Goal: Task Accomplishment & Management: Manage account settings

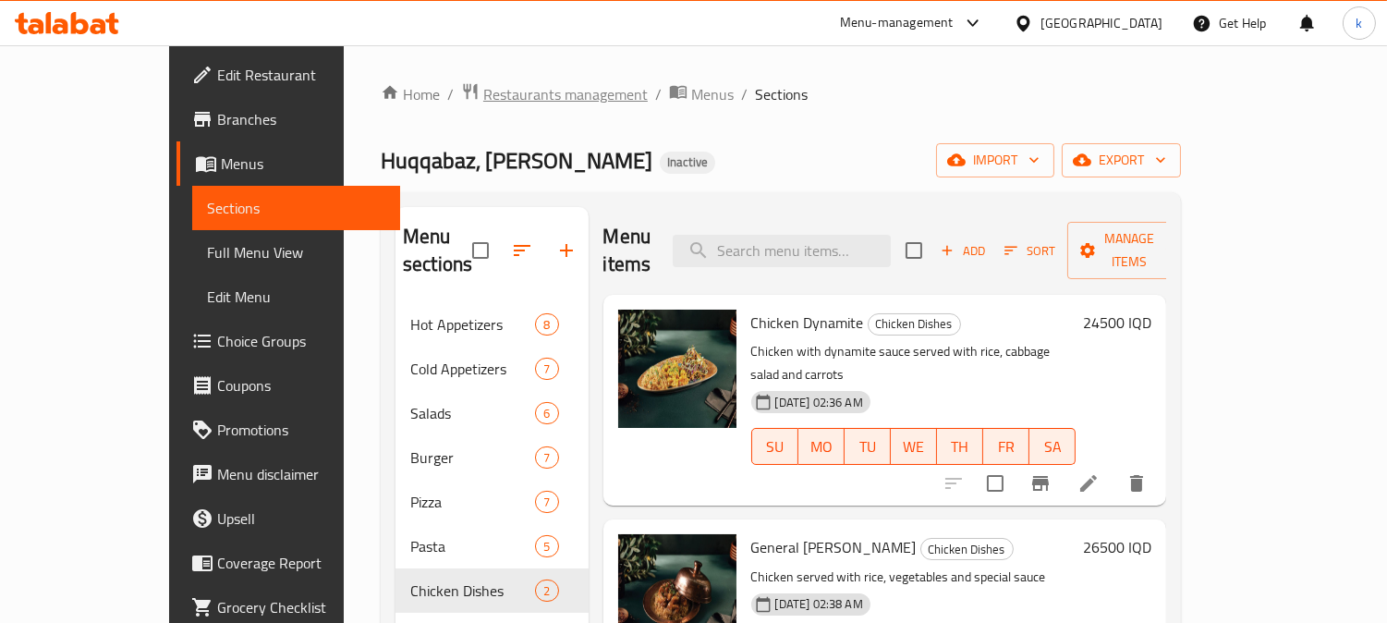
click at [483, 85] on span "Restaurants management" at bounding box center [565, 94] width 165 height 22
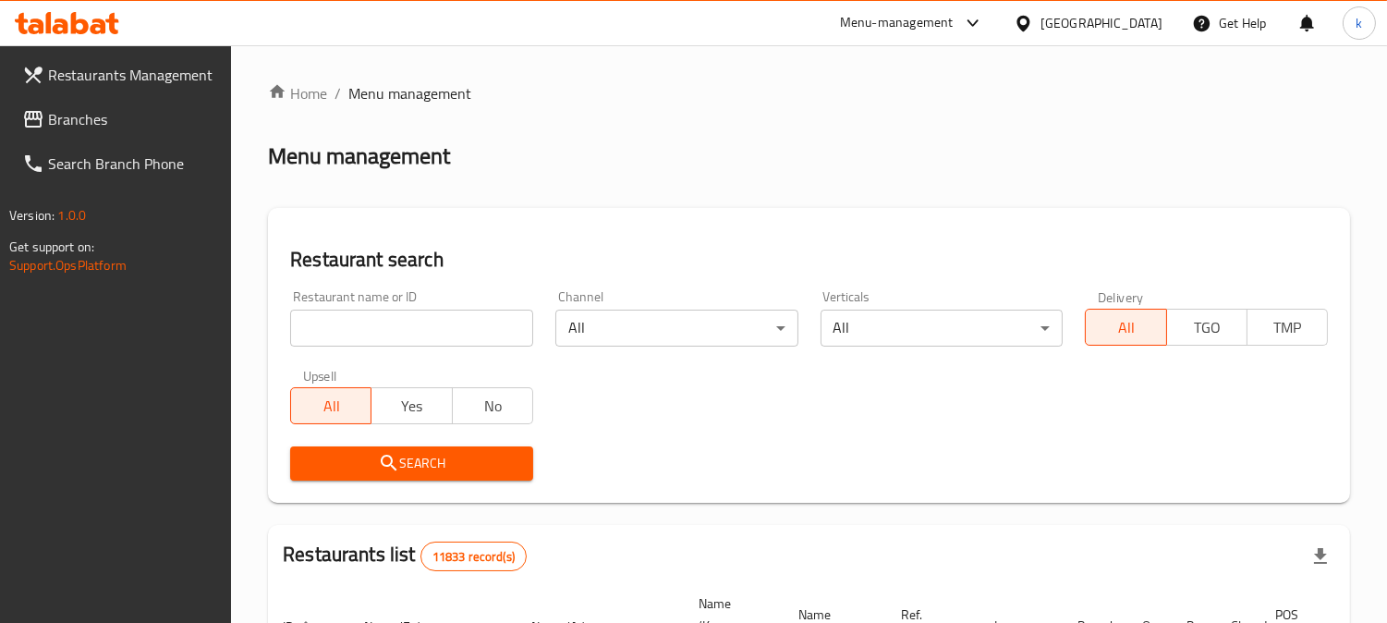
drag, startPoint x: 363, startPoint y: 328, endPoint x: 352, endPoint y: 343, distance: 18.5
click at [363, 328] on input "search" at bounding box center [411, 328] width 243 height 37
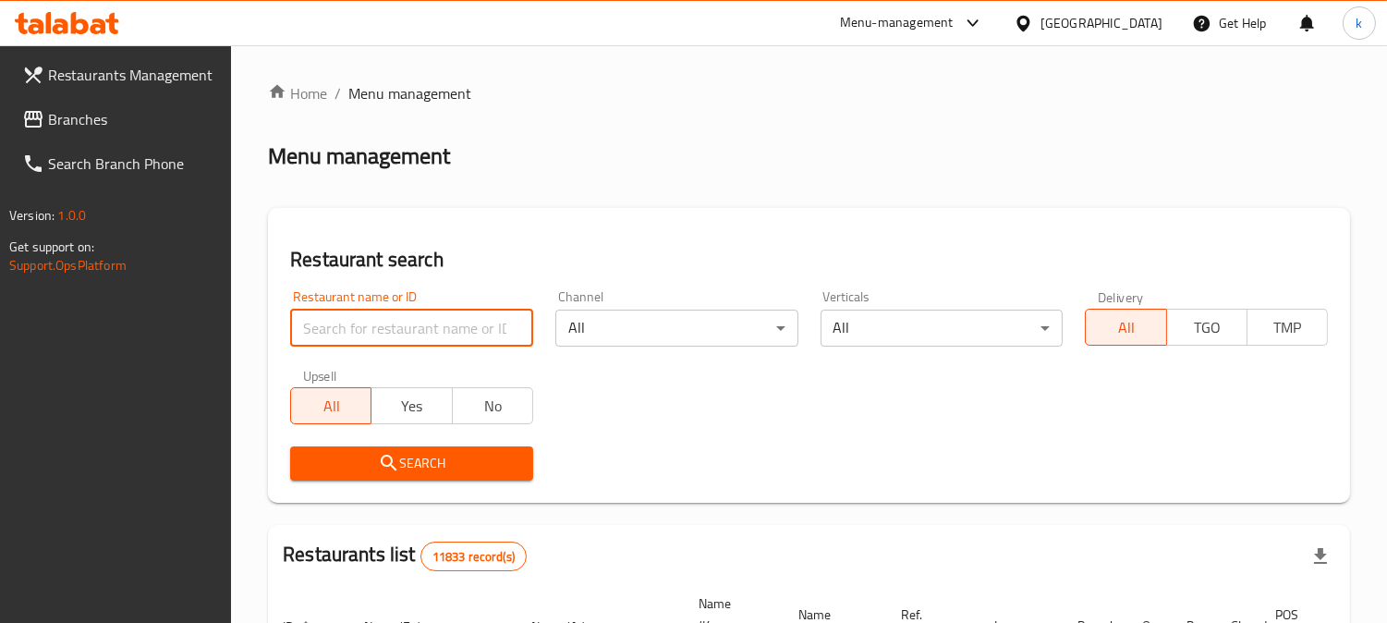
paste input "[GEOGRAPHIC_DATA]"
type input "[GEOGRAPHIC_DATA]"
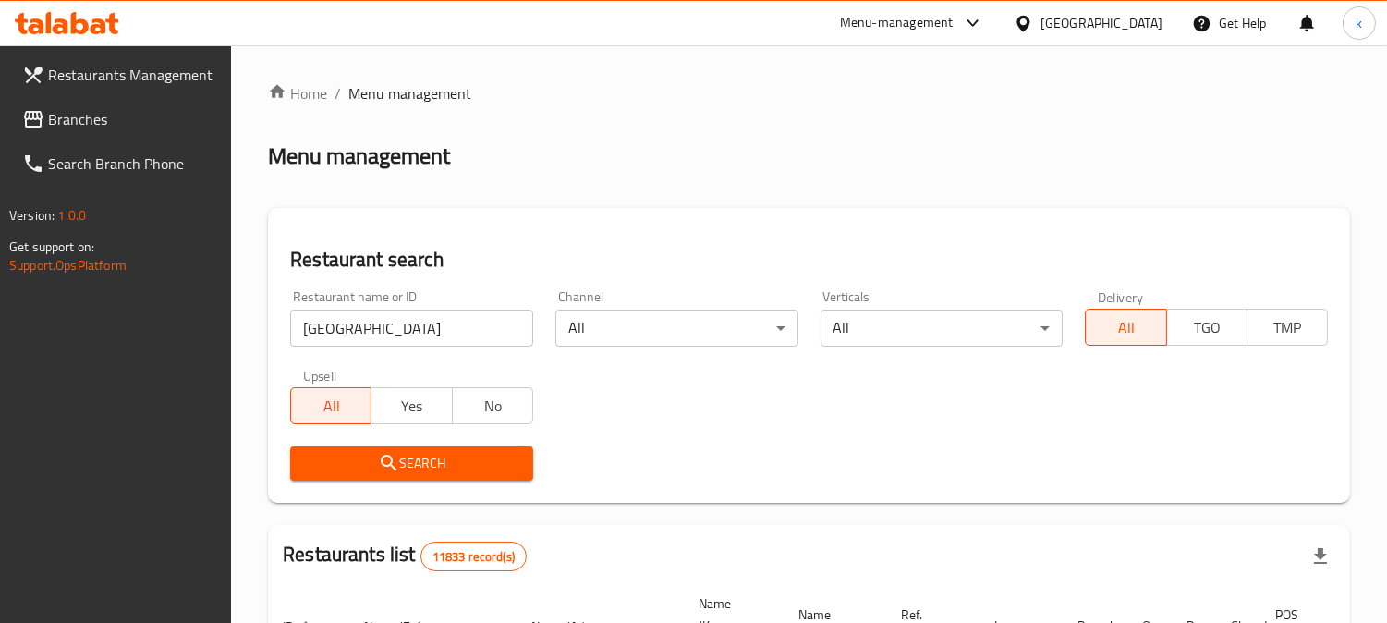
click at [349, 465] on span "Search" at bounding box center [412, 463] width 214 height 23
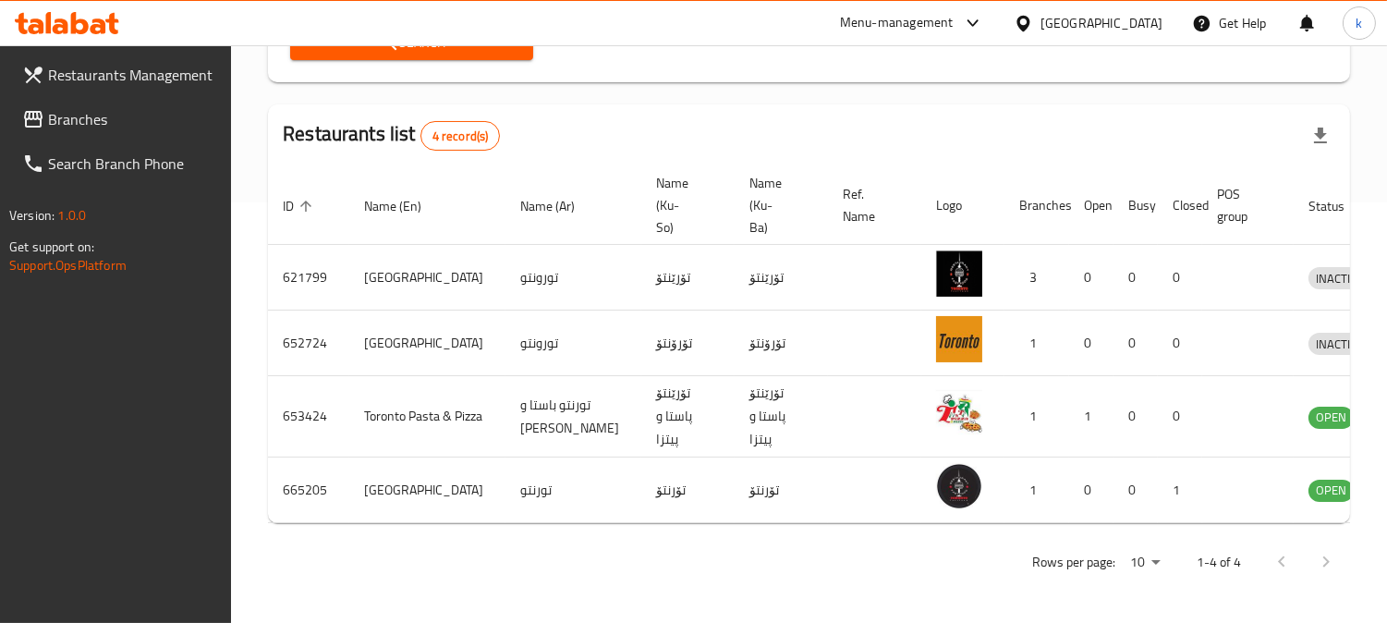
scroll to position [0, 2]
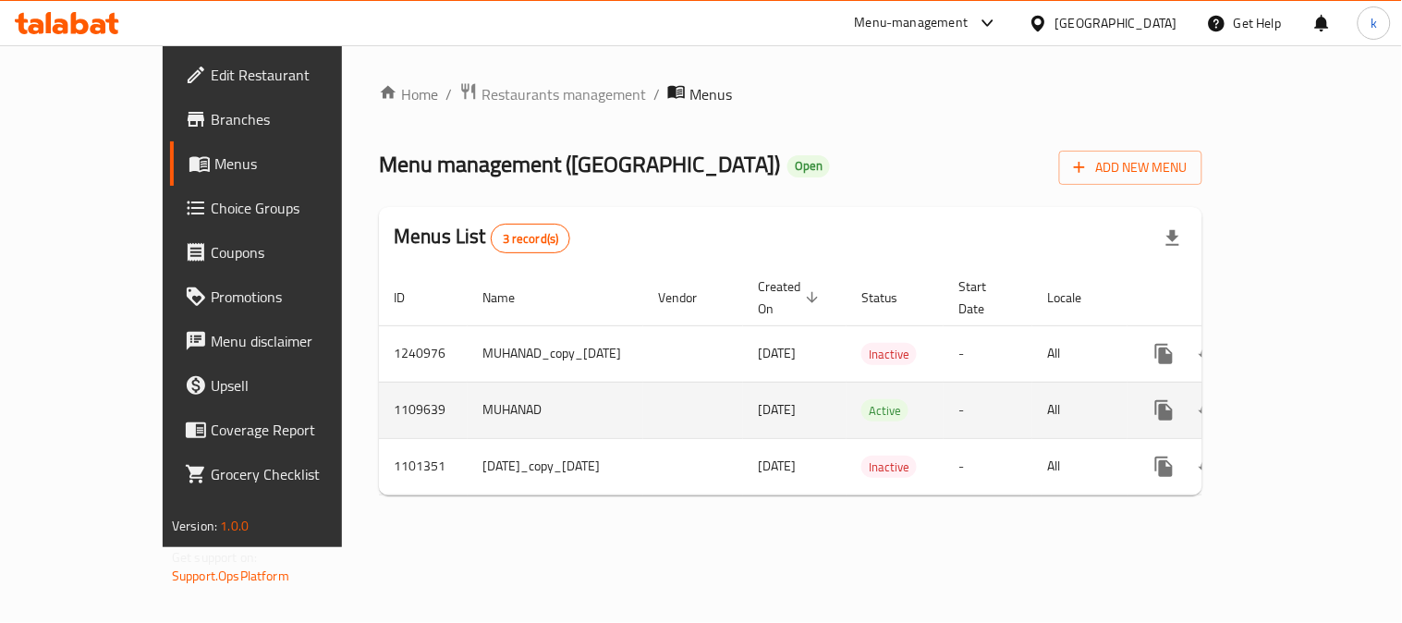
click at [1309, 399] on icon "enhanced table" at bounding box center [1298, 410] width 22 height 22
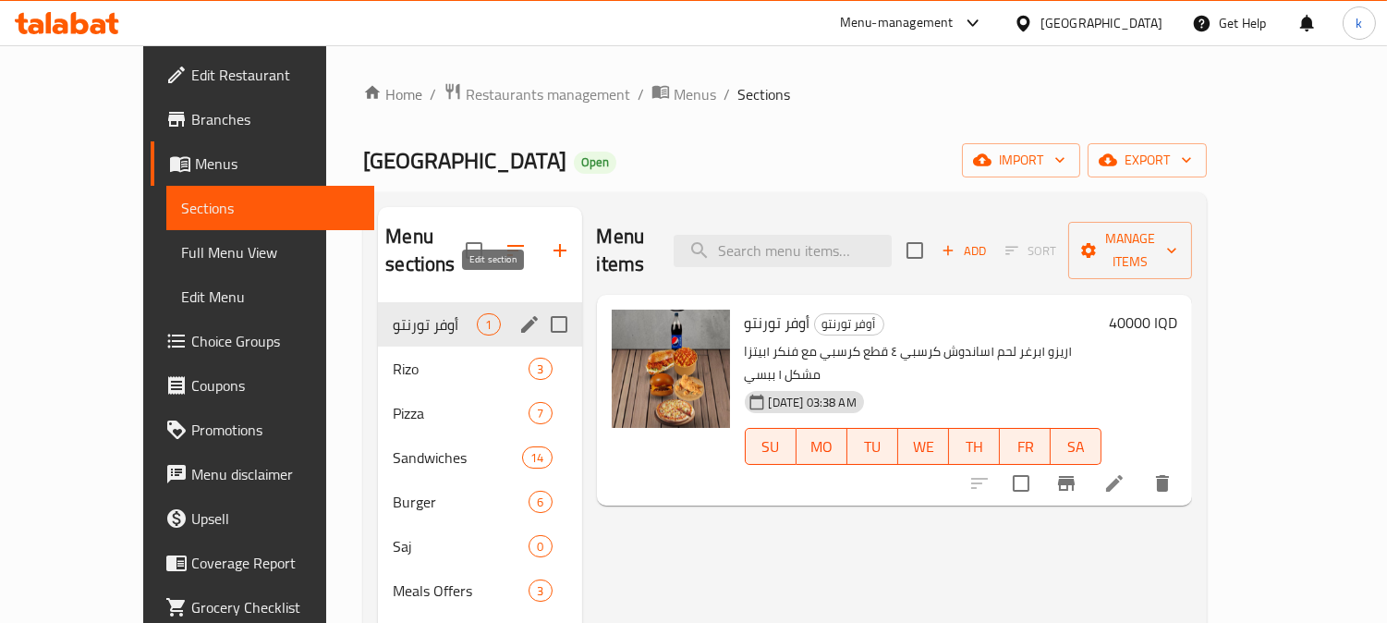
click at [521, 316] on icon "edit" at bounding box center [529, 324] width 17 height 17
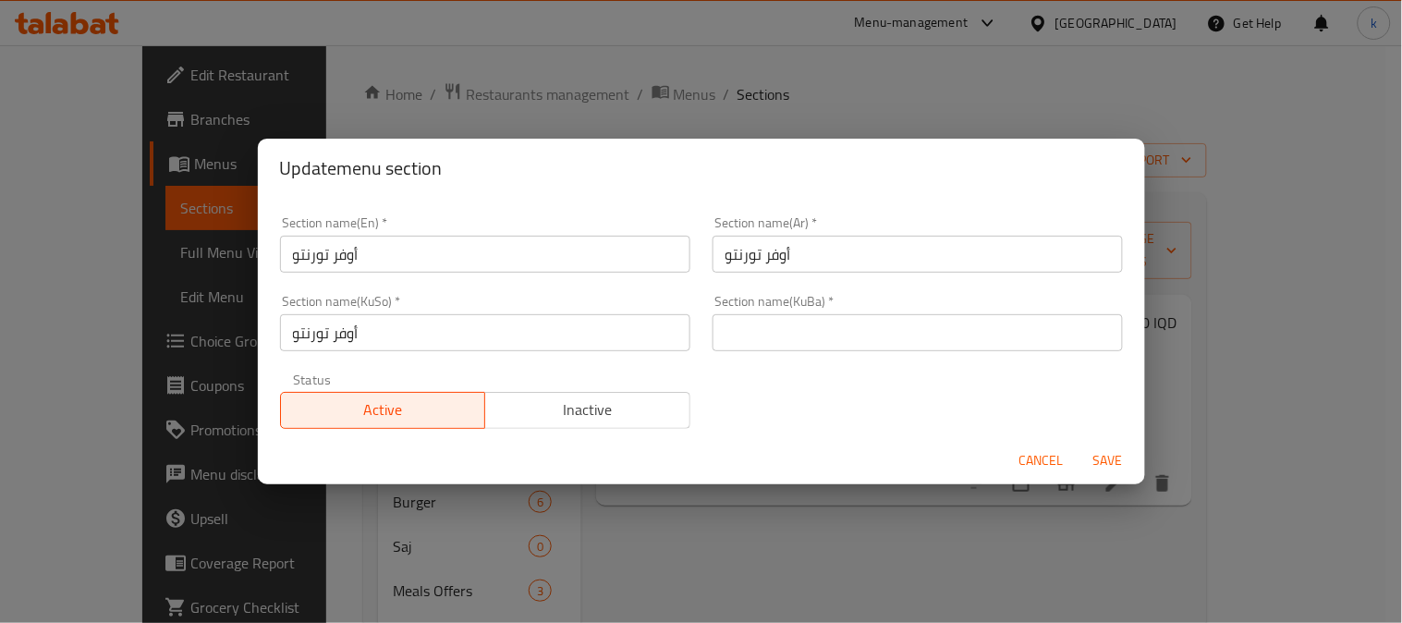
click at [419, 252] on input "أوفر تورنتو" at bounding box center [485, 254] width 410 height 37
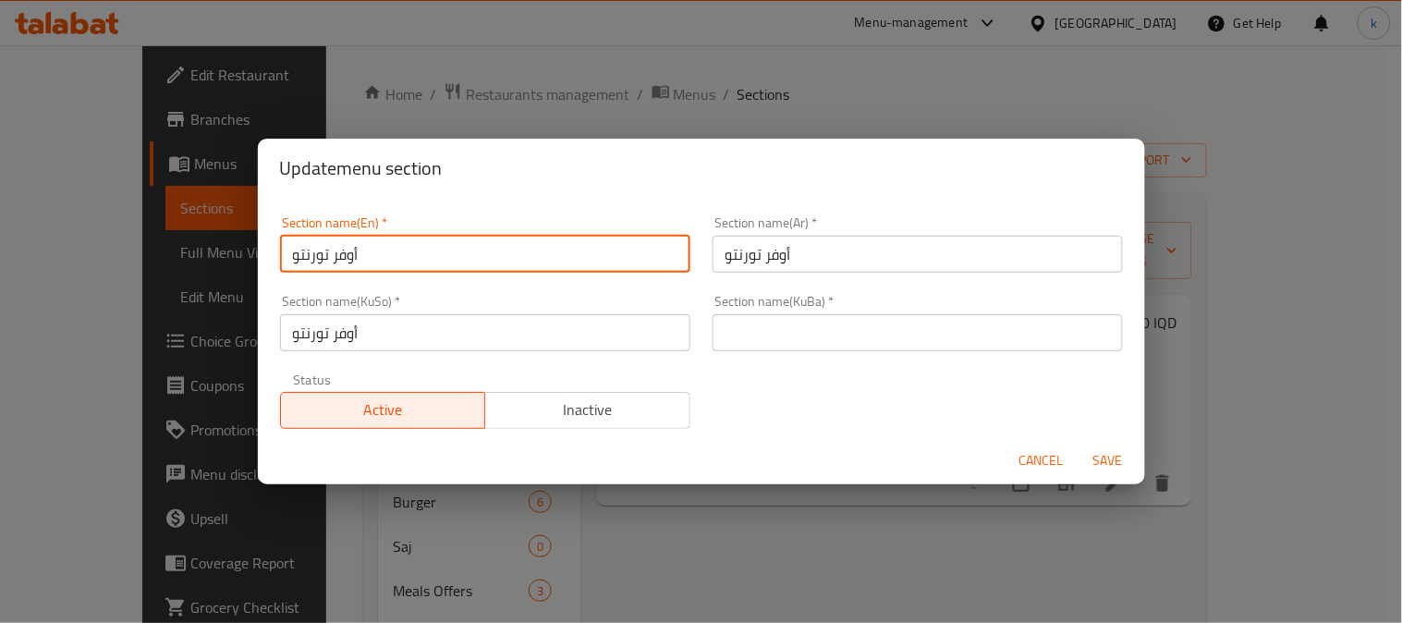
click at [419, 252] on input "أوفر تورنتو" at bounding box center [485, 254] width 410 height 37
type input "Off"
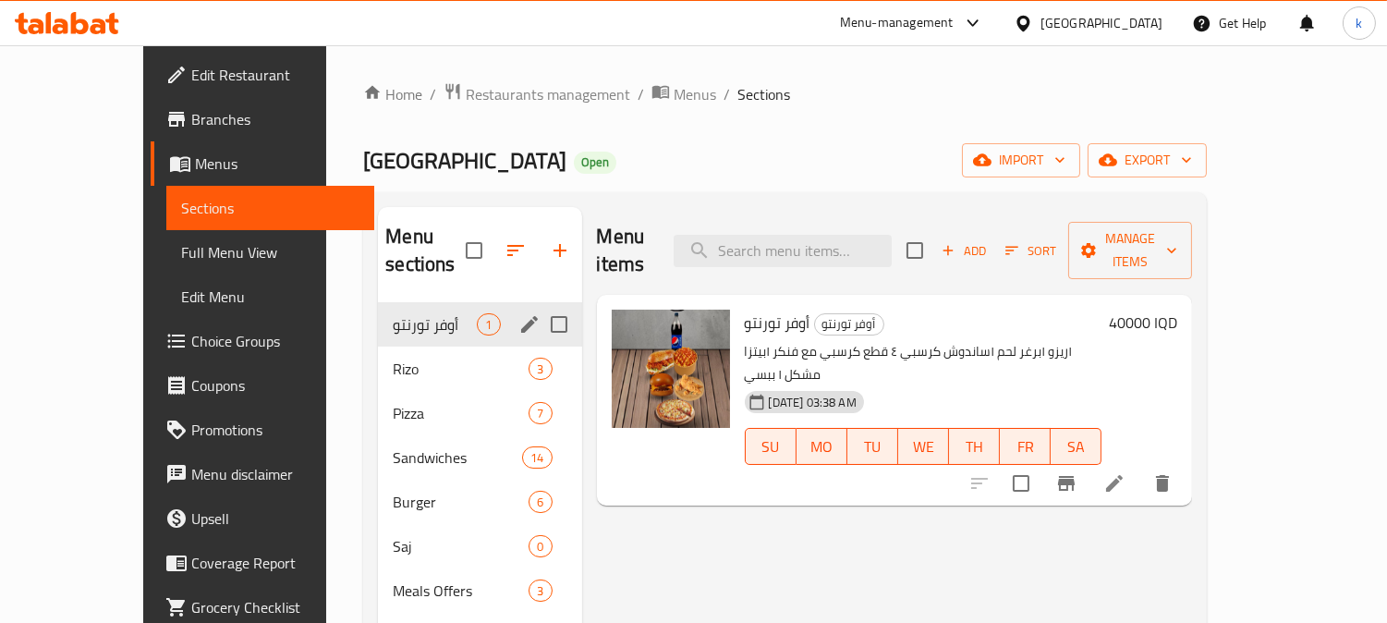
click at [540, 305] on input "Menu sections" at bounding box center [559, 324] width 39 height 39
checkbox input "true"
click at [521, 321] on icon "edit" at bounding box center [529, 324] width 17 height 17
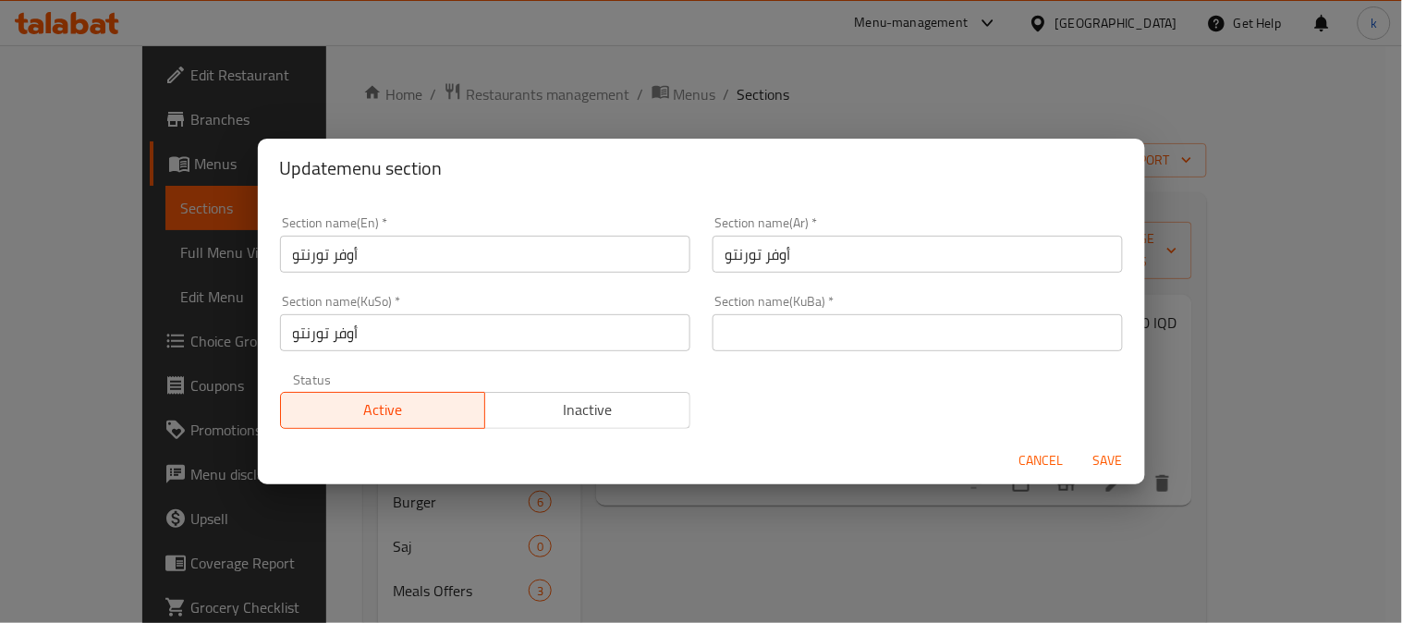
click at [455, 263] on input "أوفر تورنتو" at bounding box center [485, 254] width 410 height 37
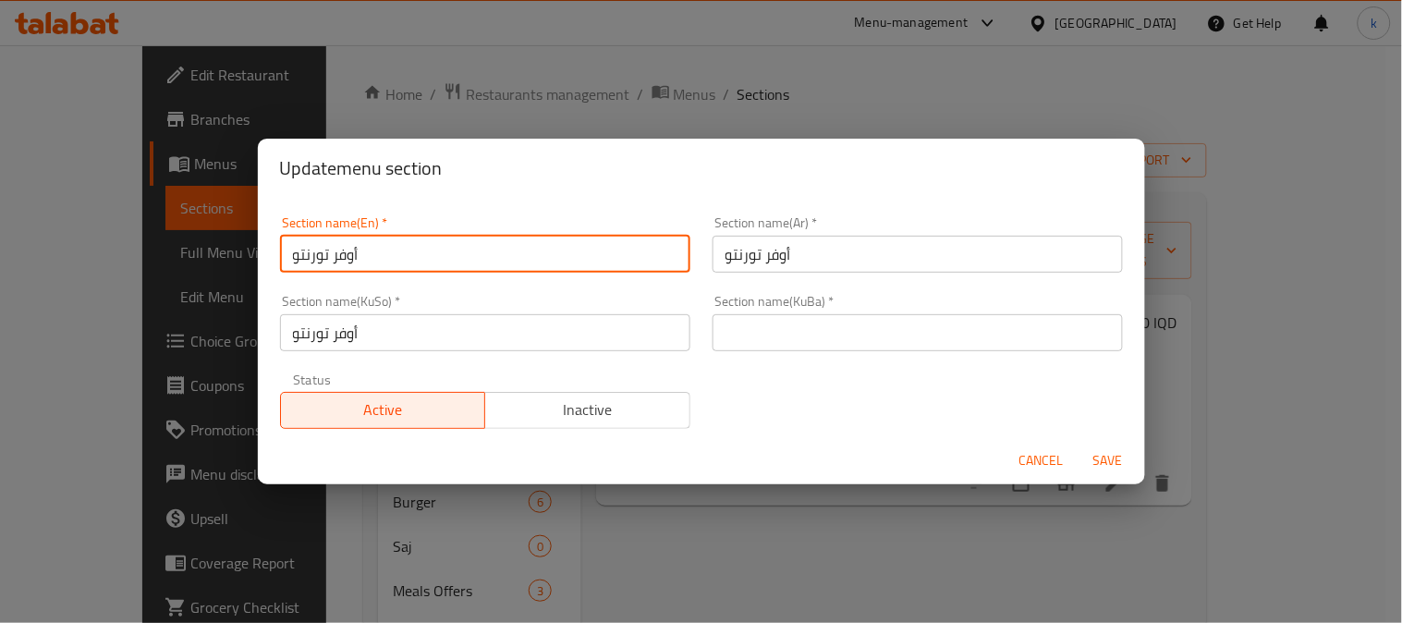
click at [455, 263] on input "أوفر تورنتو" at bounding box center [485, 254] width 410 height 37
type input "Offer"
click at [849, 238] on input "أوفر تورنتو" at bounding box center [918, 254] width 410 height 37
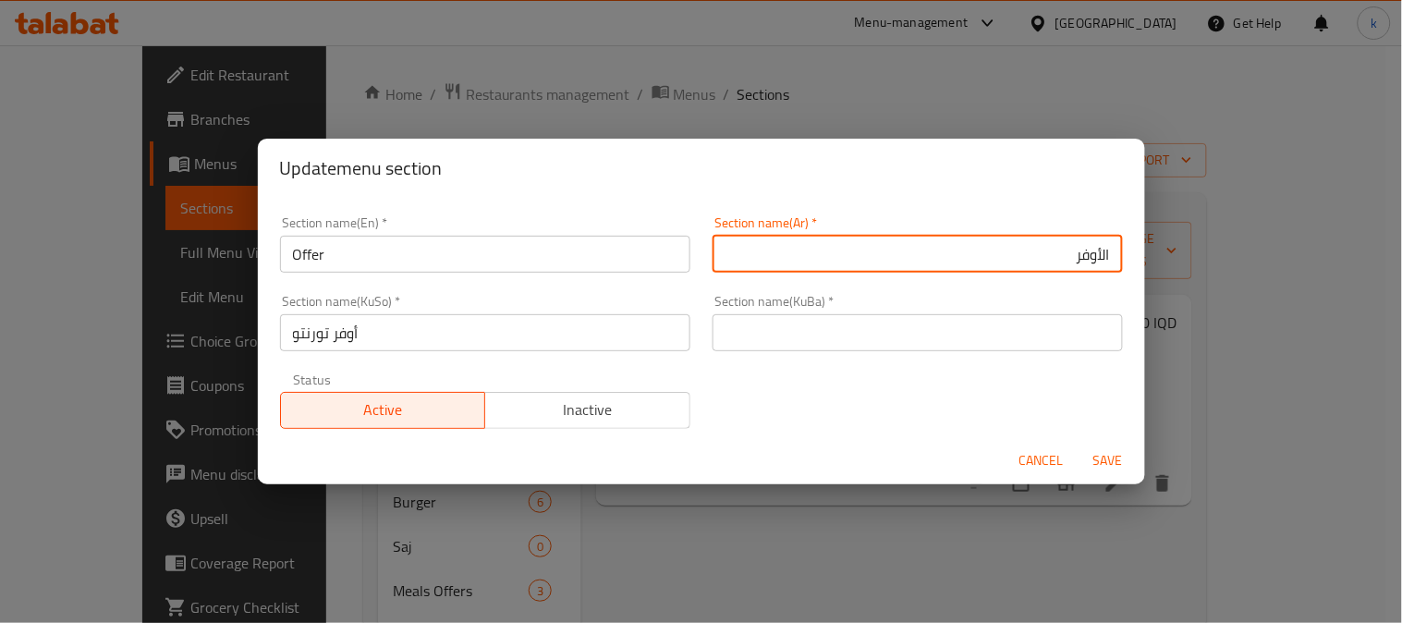
type input "الأوفر"
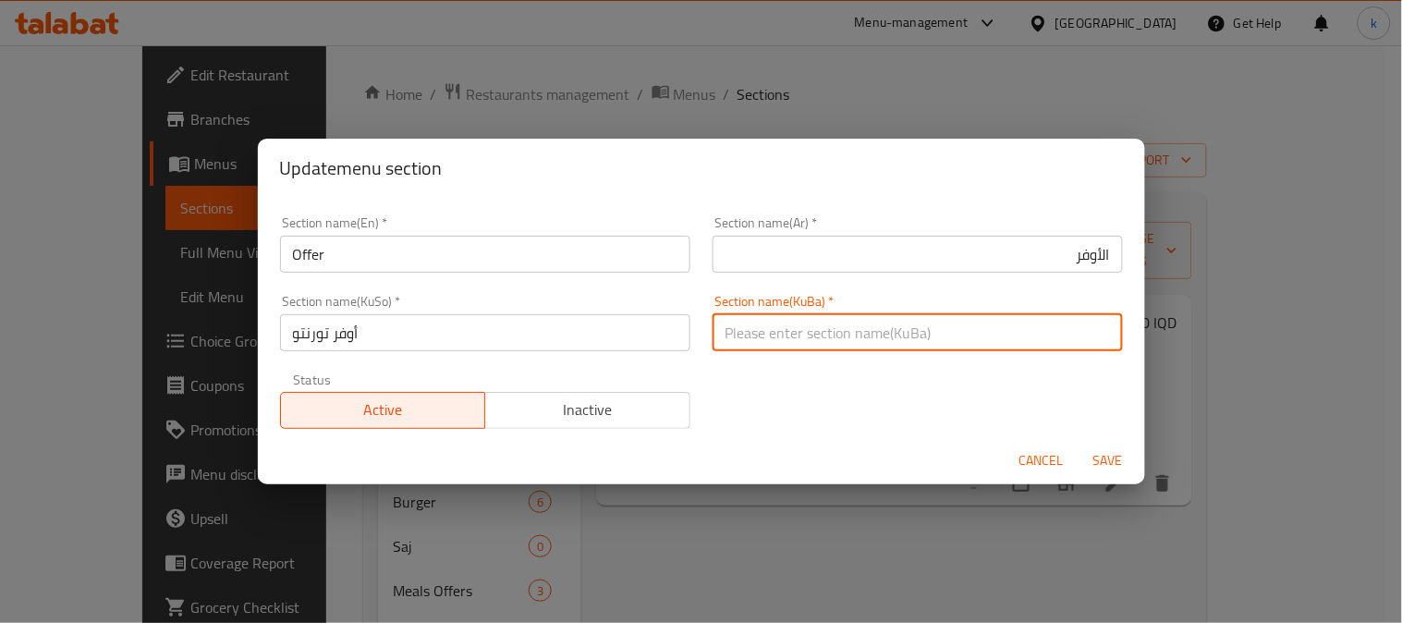
click at [853, 346] on input "text" at bounding box center [918, 332] width 410 height 37
drag, startPoint x: 1056, startPoint y: 333, endPoint x: 884, endPoint y: 334, distance: 172.8
click at [884, 334] on input "ئۆفەری ڕەمەزان" at bounding box center [918, 332] width 410 height 37
click at [949, 320] on input "ئۆفەر" at bounding box center [918, 332] width 410 height 37
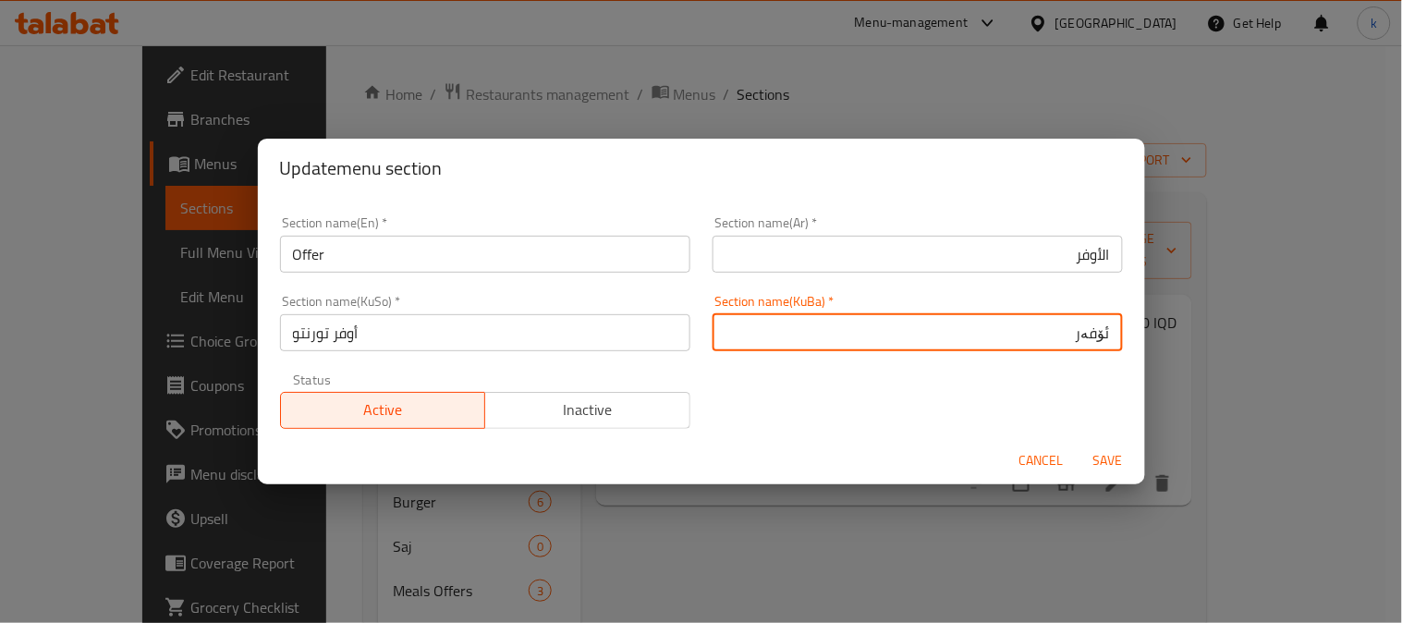
type input "ئۆفەر"
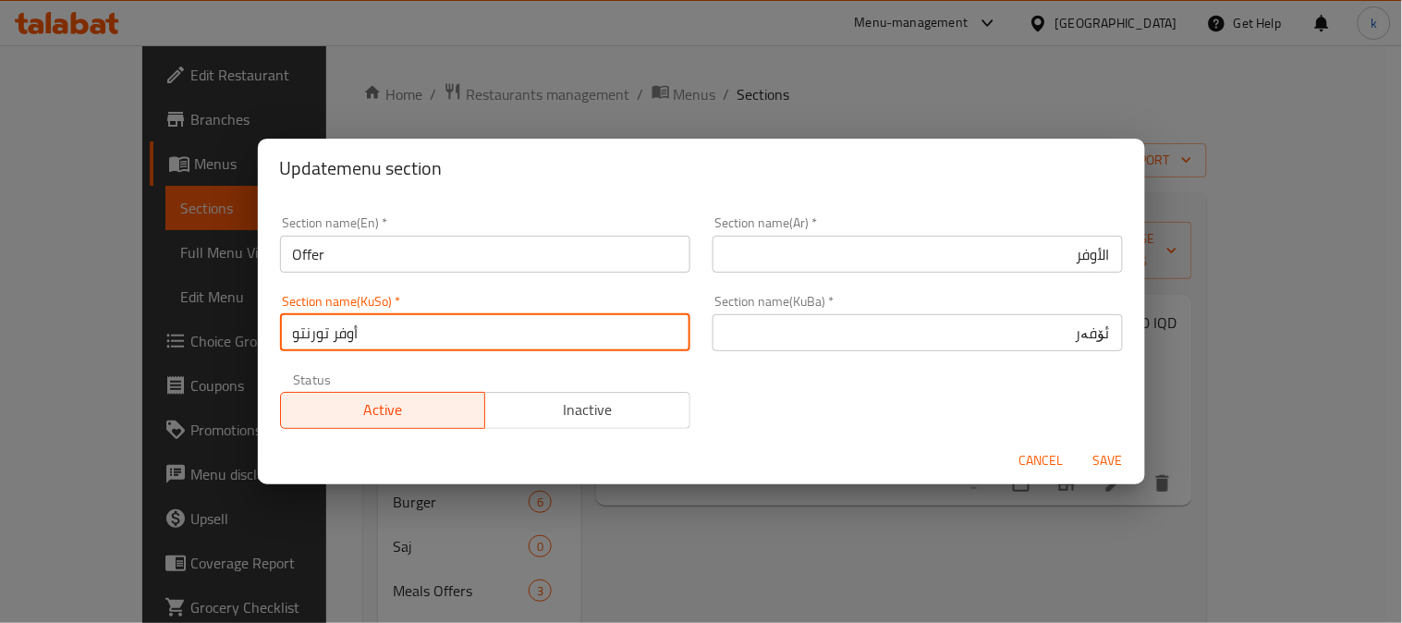
click at [435, 320] on input "أوفر تورنتو" at bounding box center [485, 332] width 410 height 37
paste input "ۆفەر"
type input "ئۆفەر"
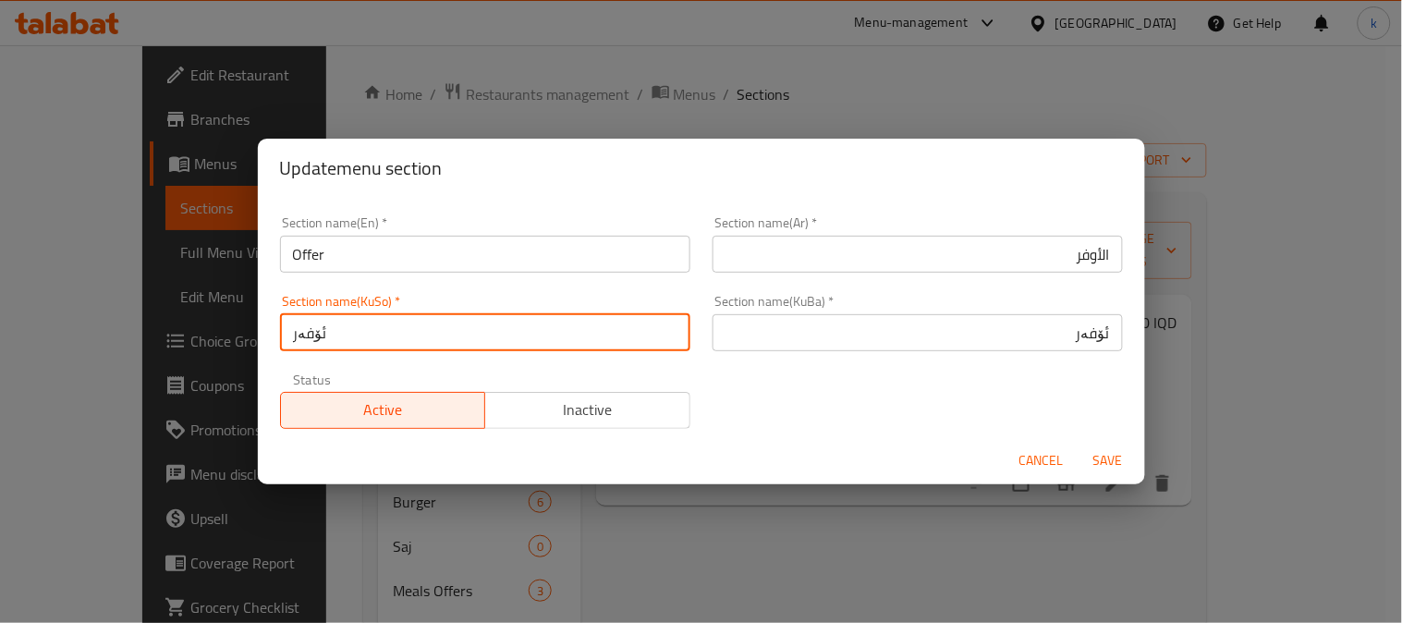
click at [1101, 451] on span "Save" at bounding box center [1108, 460] width 44 height 23
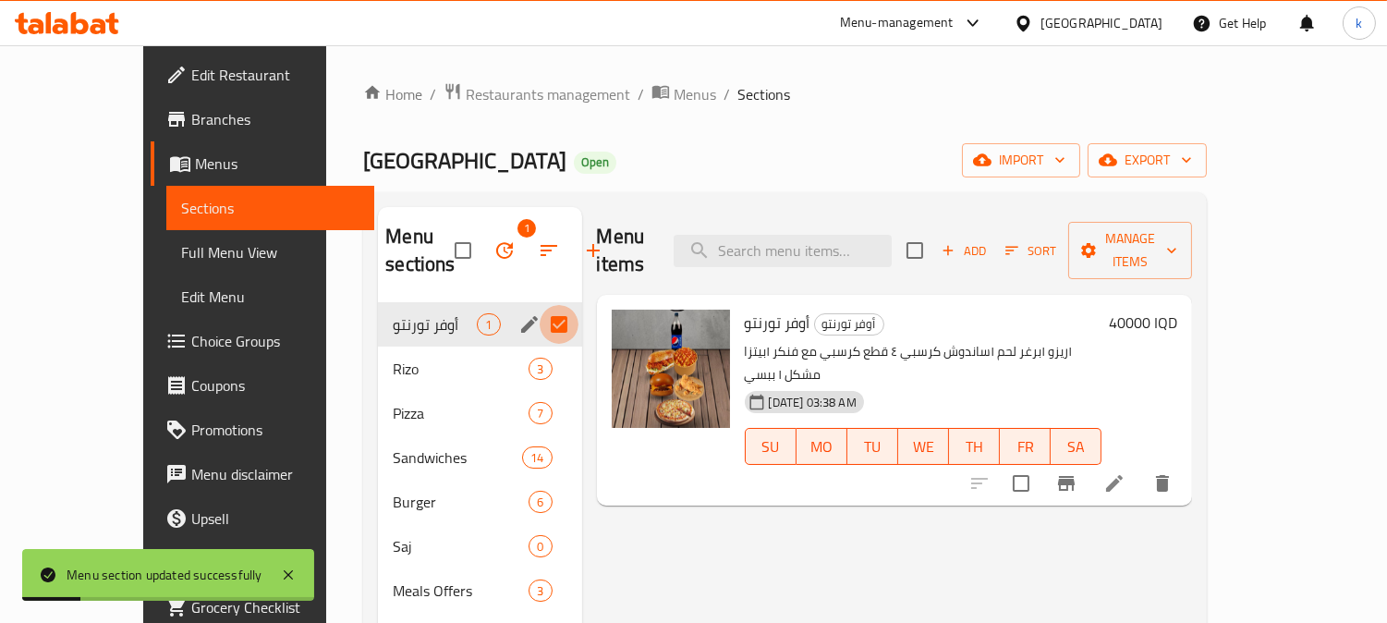
click at [540, 324] on input "Menu sections" at bounding box center [559, 324] width 39 height 39
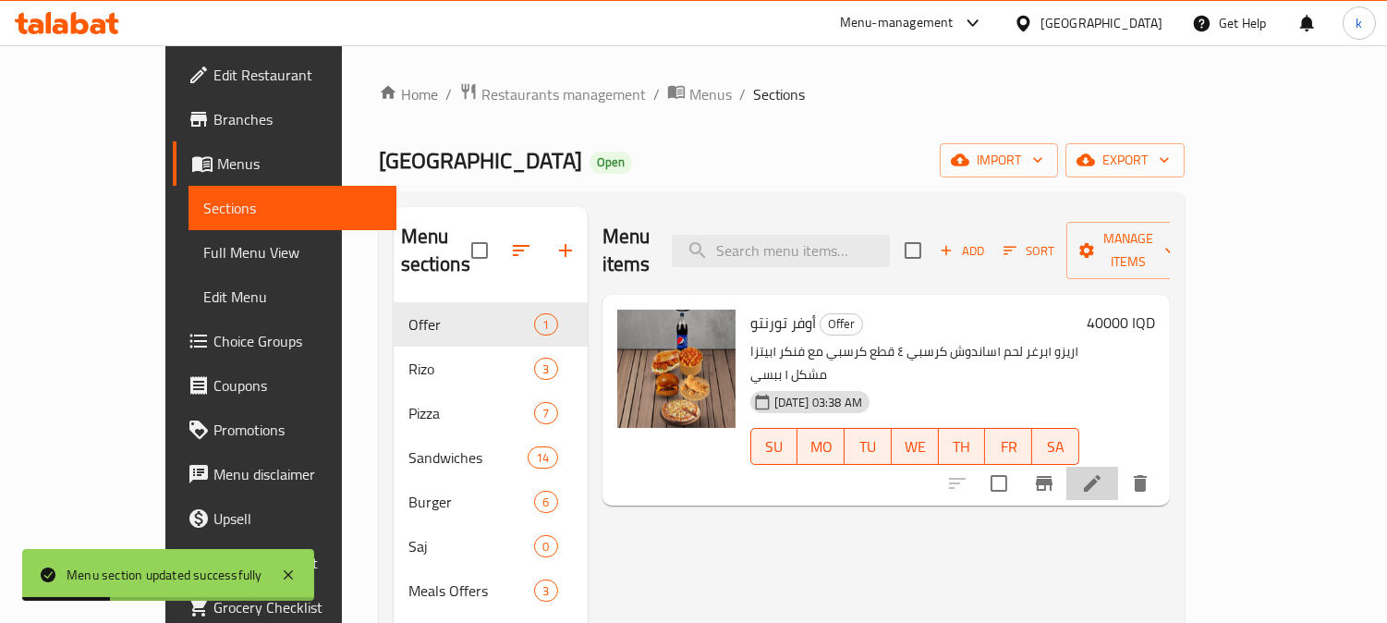
click at [1118, 467] on li at bounding box center [1093, 483] width 52 height 33
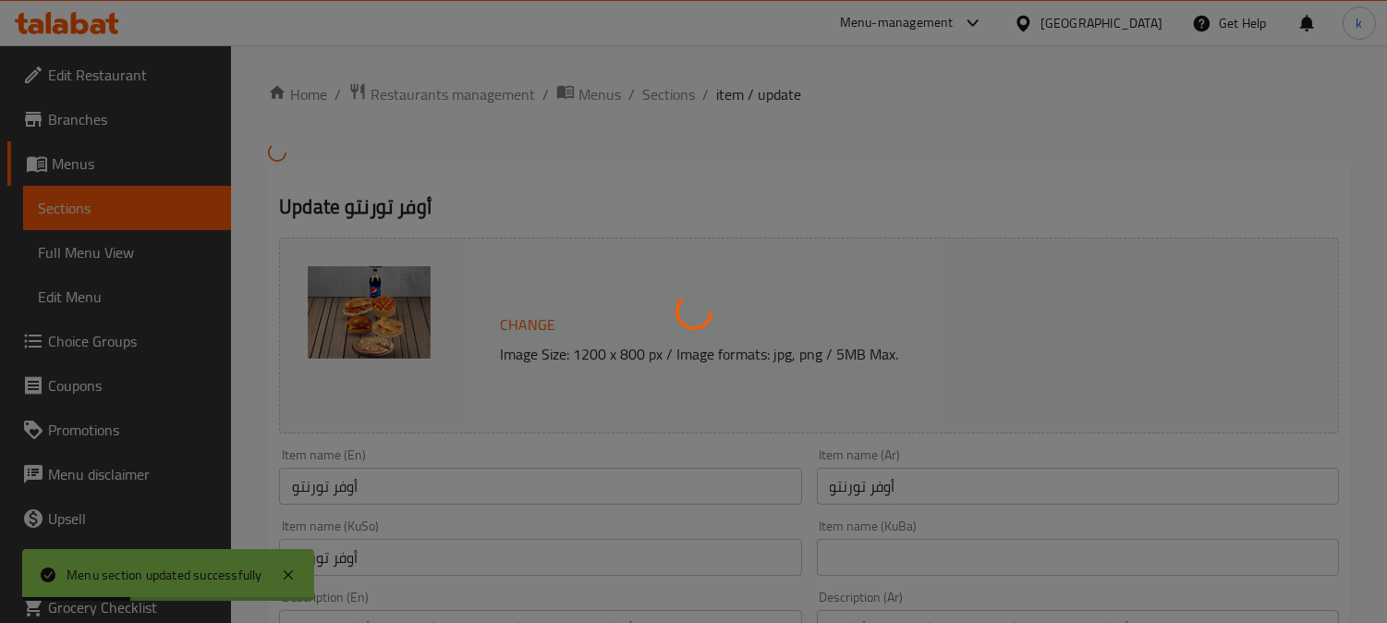
scroll to position [171, 0]
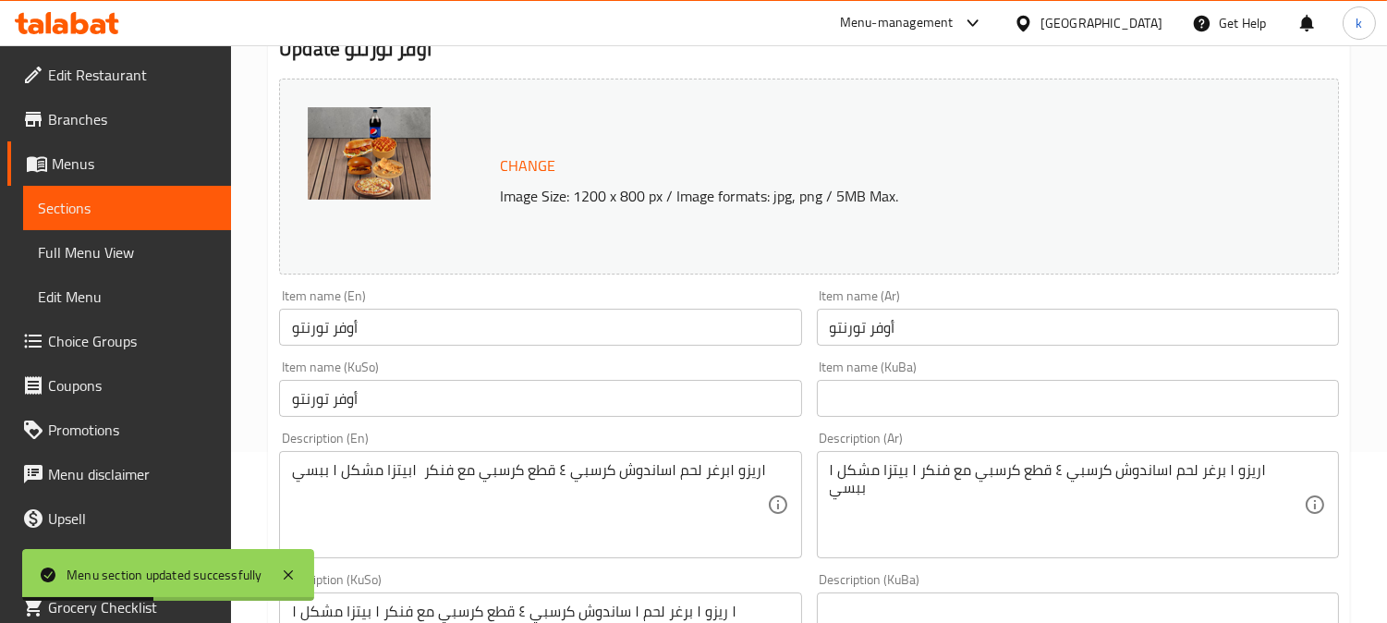
click at [505, 339] on input "أوفر تورنتو" at bounding box center [540, 327] width 522 height 37
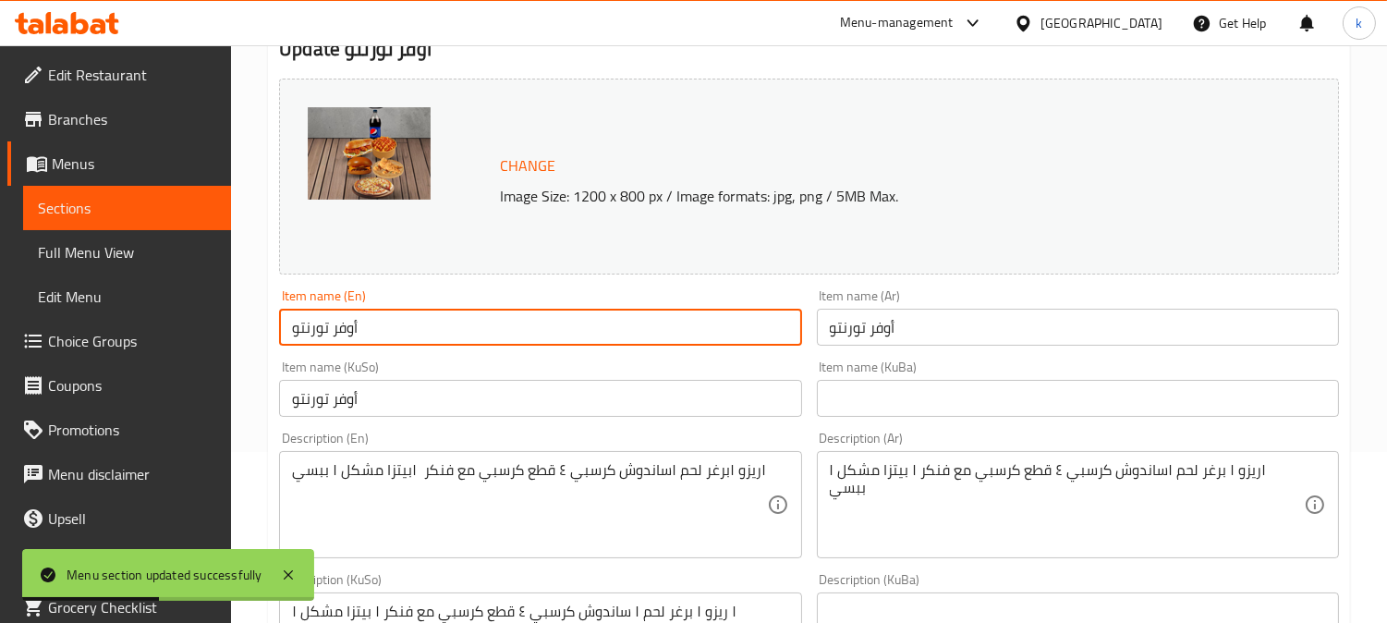
click at [505, 339] on input "أوفر تورنتو" at bounding box center [540, 327] width 522 height 37
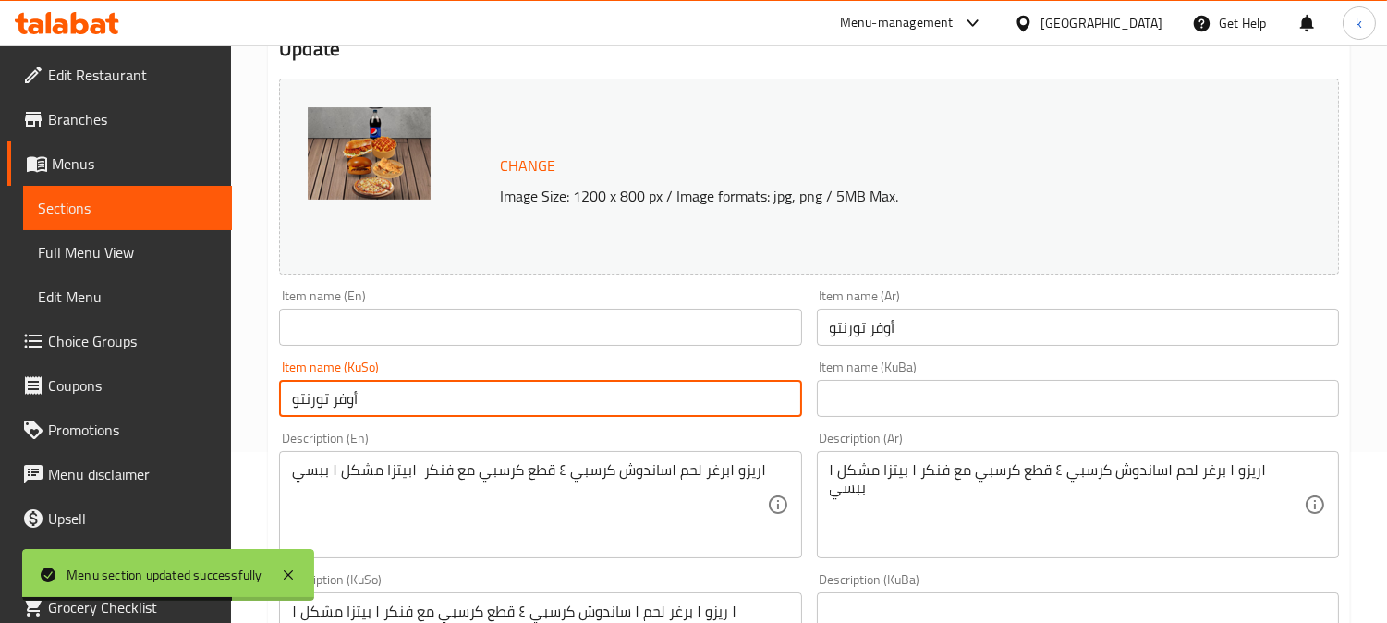
click at [502, 394] on input "أوفر تورنتو" at bounding box center [540, 398] width 522 height 37
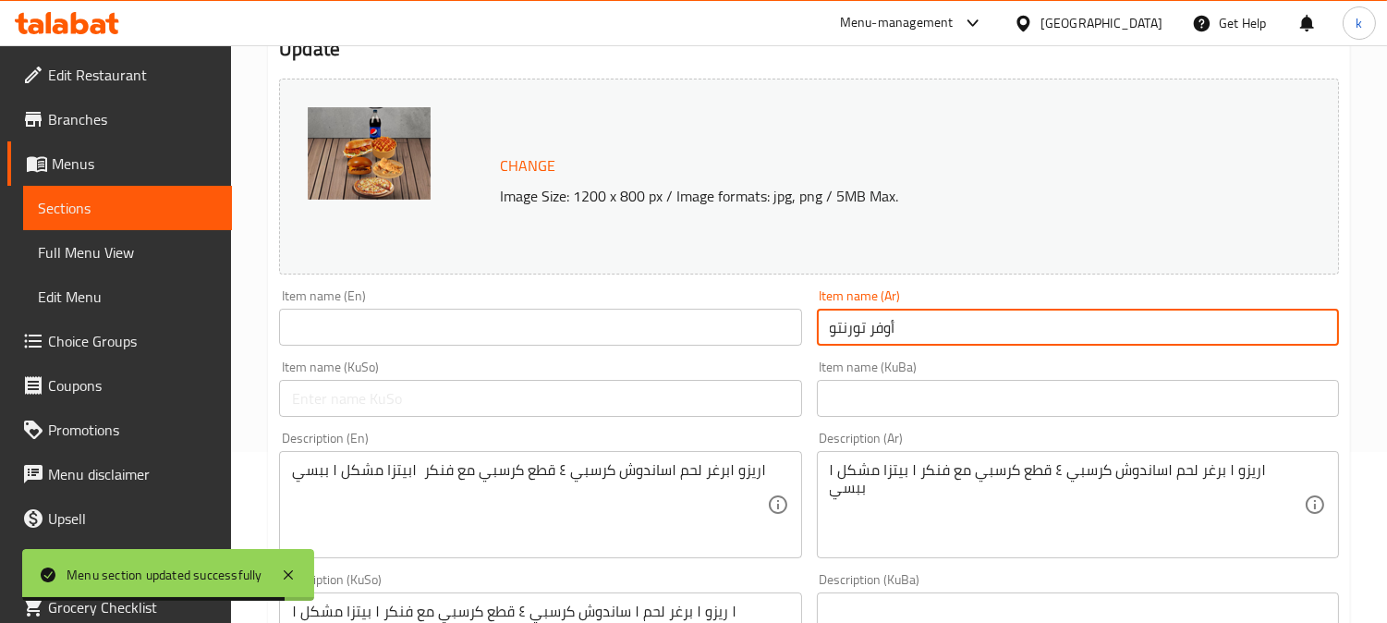
click at [952, 320] on input "أوفر تورنتو" at bounding box center [1078, 327] width 522 height 37
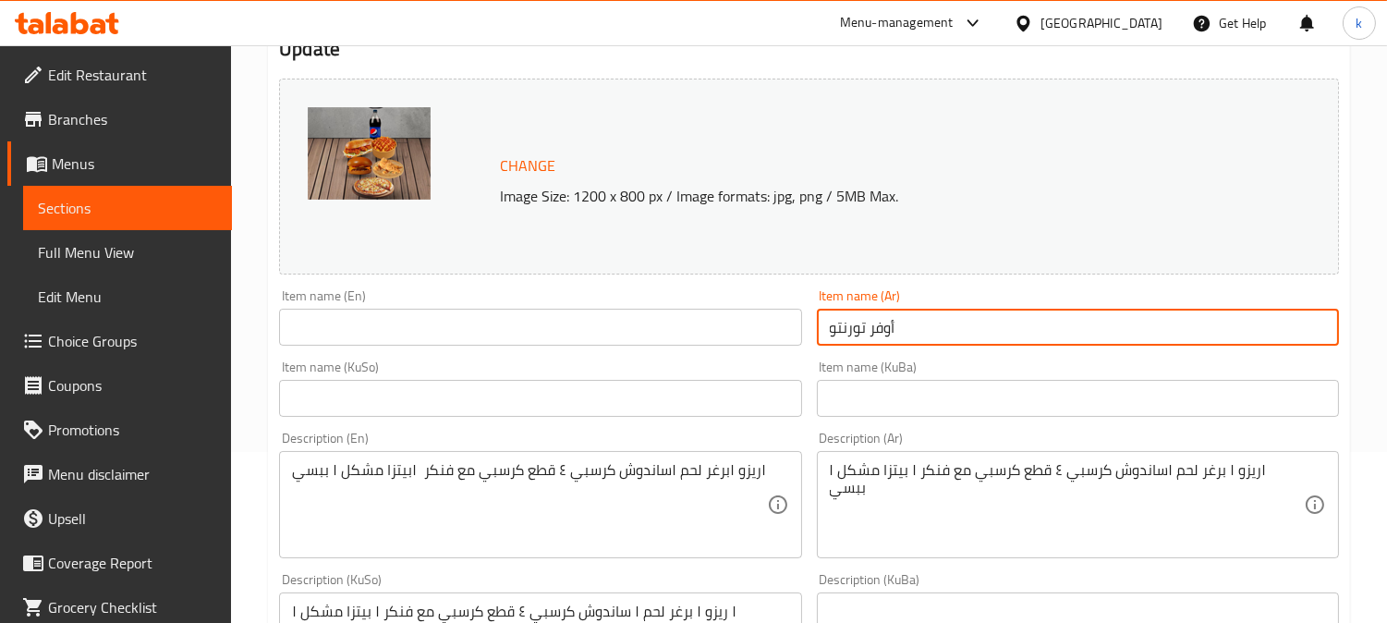
click at [400, 333] on input "text" at bounding box center [540, 327] width 522 height 37
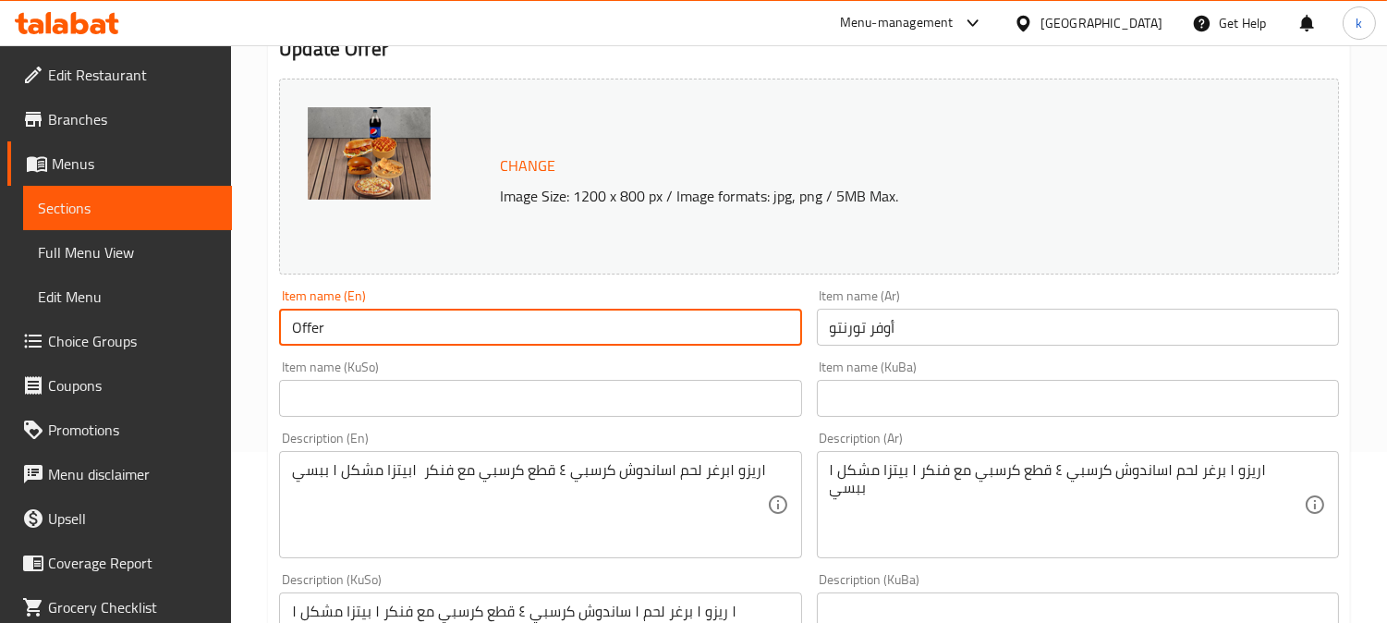
type input "Offer"
click at [1047, 409] on input "text" at bounding box center [1078, 398] width 522 height 37
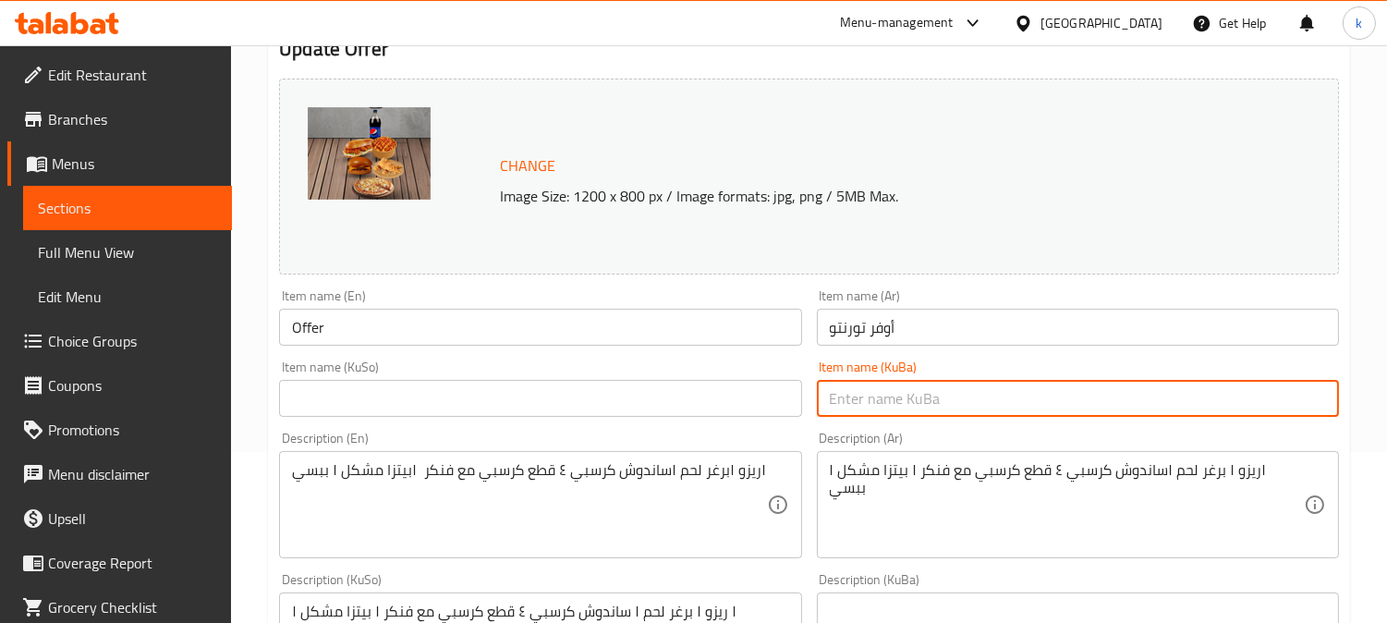
paste input "تۆرنتۆ"
type input "تۆرنتۆ"
click at [486, 330] on input "Offer" at bounding box center [540, 327] width 522 height 37
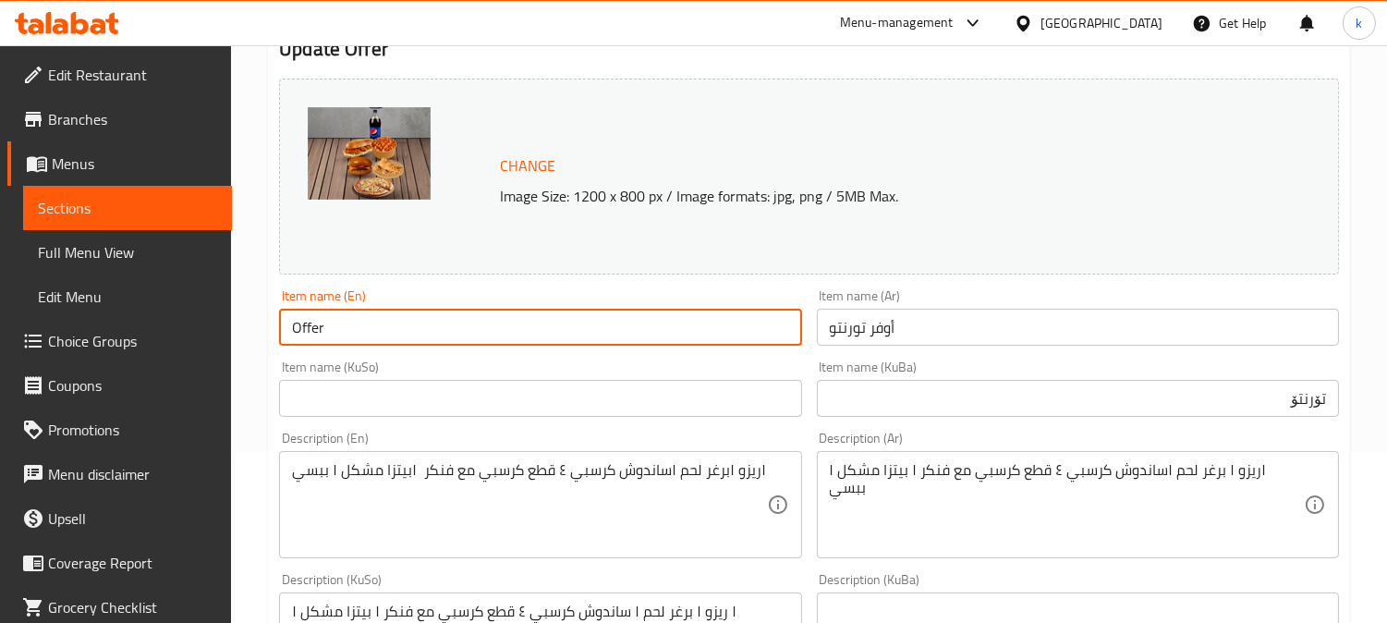
paste input "[GEOGRAPHIC_DATA]"
type input "Toronto Offer"
click at [1186, 404] on input "تۆرنتۆ" at bounding box center [1078, 398] width 522 height 37
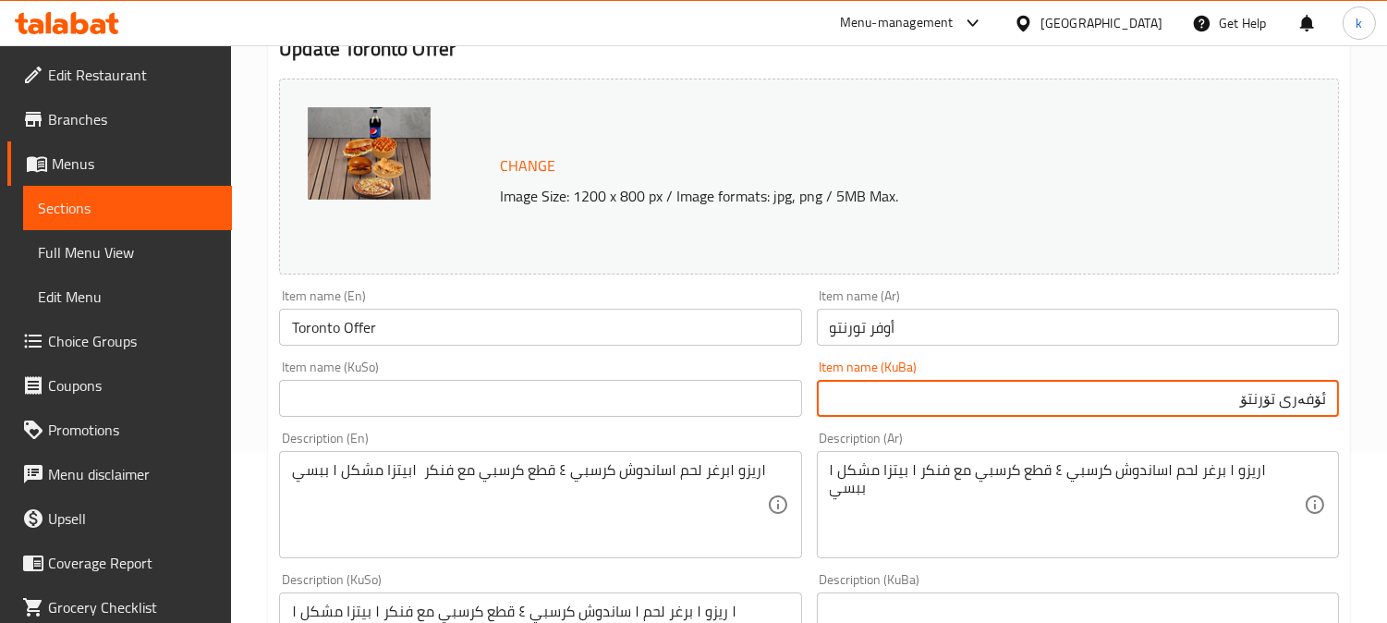
click at [1186, 404] on input "ئۆفەری تۆرنتۆ" at bounding box center [1078, 398] width 522 height 37
type input "ئۆفەری تۆرنتۆ"
click at [617, 413] on input "text" at bounding box center [540, 398] width 522 height 37
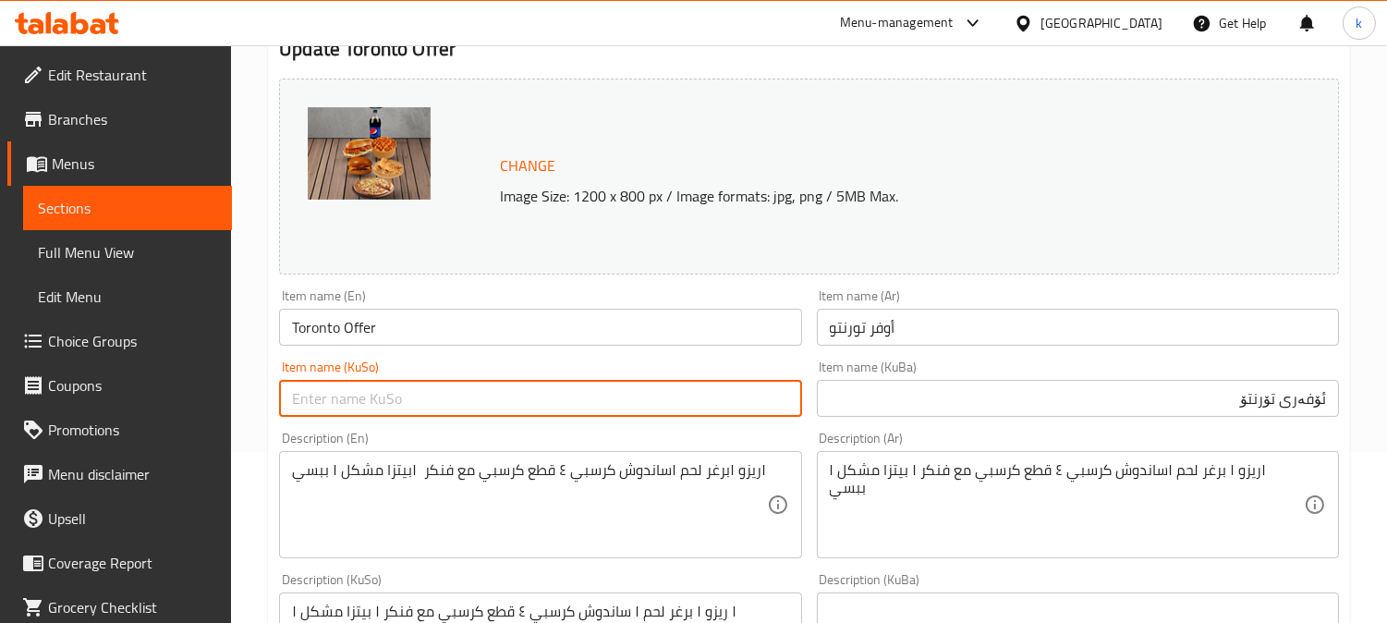
paste input "ئۆفەری تۆرنتۆ"
type input "ئۆفەری تۆرنتۆ"
click at [1003, 344] on input "أوفر تورنتو" at bounding box center [1078, 327] width 522 height 37
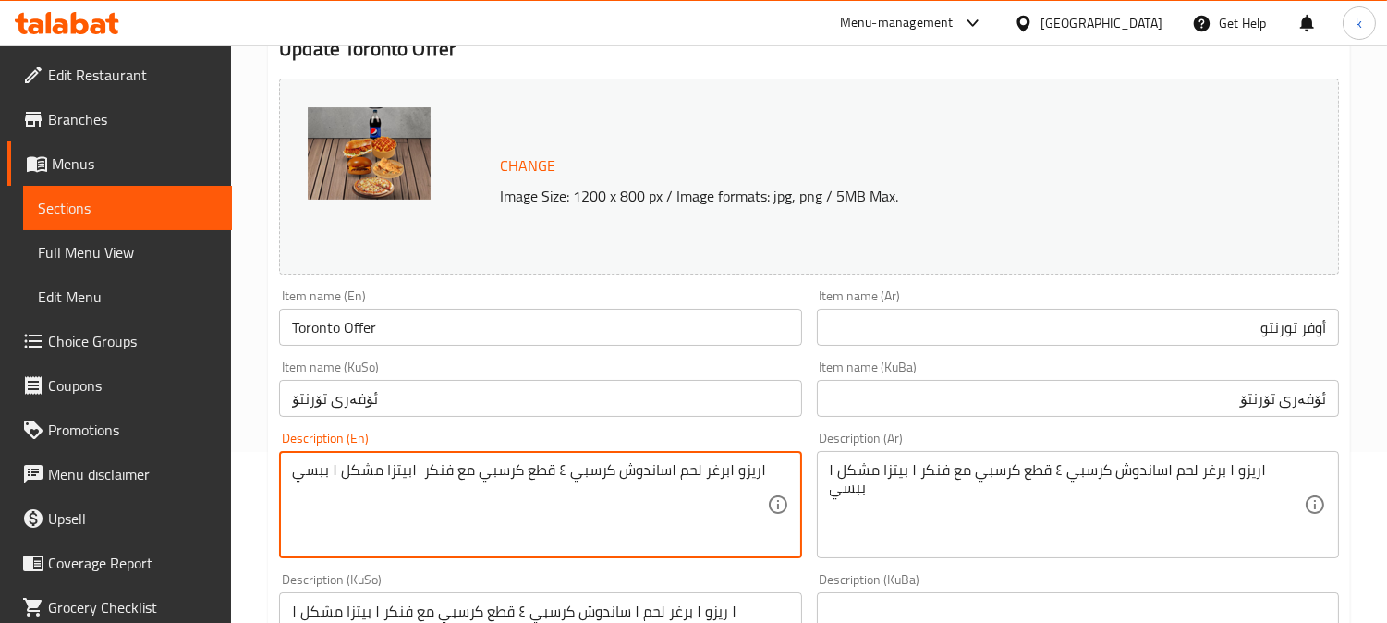
click at [484, 483] on textarea "١ريزو ١برغر لحم ١ساندوش كرسبي ٤ قطع كرسبي مع فنكر ١بيتزا مشكل ١ ببسي" at bounding box center [529, 505] width 474 height 88
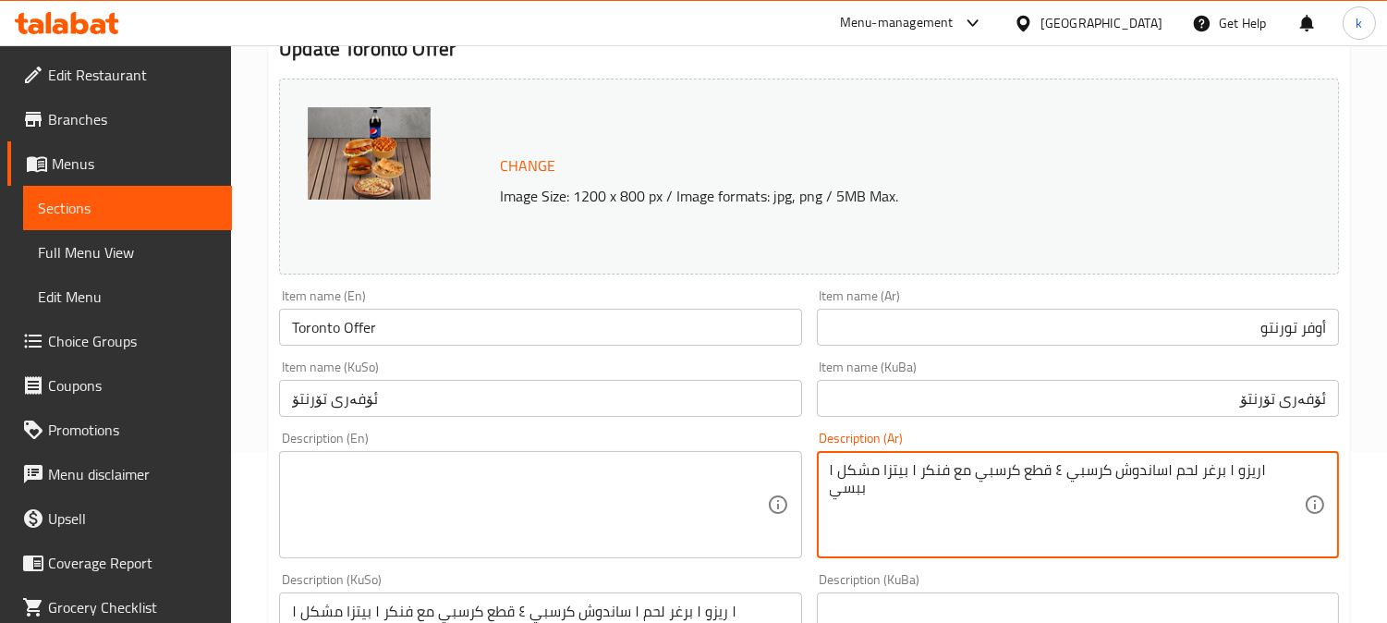
click at [963, 482] on textarea "١ريزو ١ برغر لحم ١ساندوش كرسبي ٤ قطع كرسبي مع فنكر ١ بيتزا مشكل ١ ببسي" at bounding box center [1067, 505] width 474 height 88
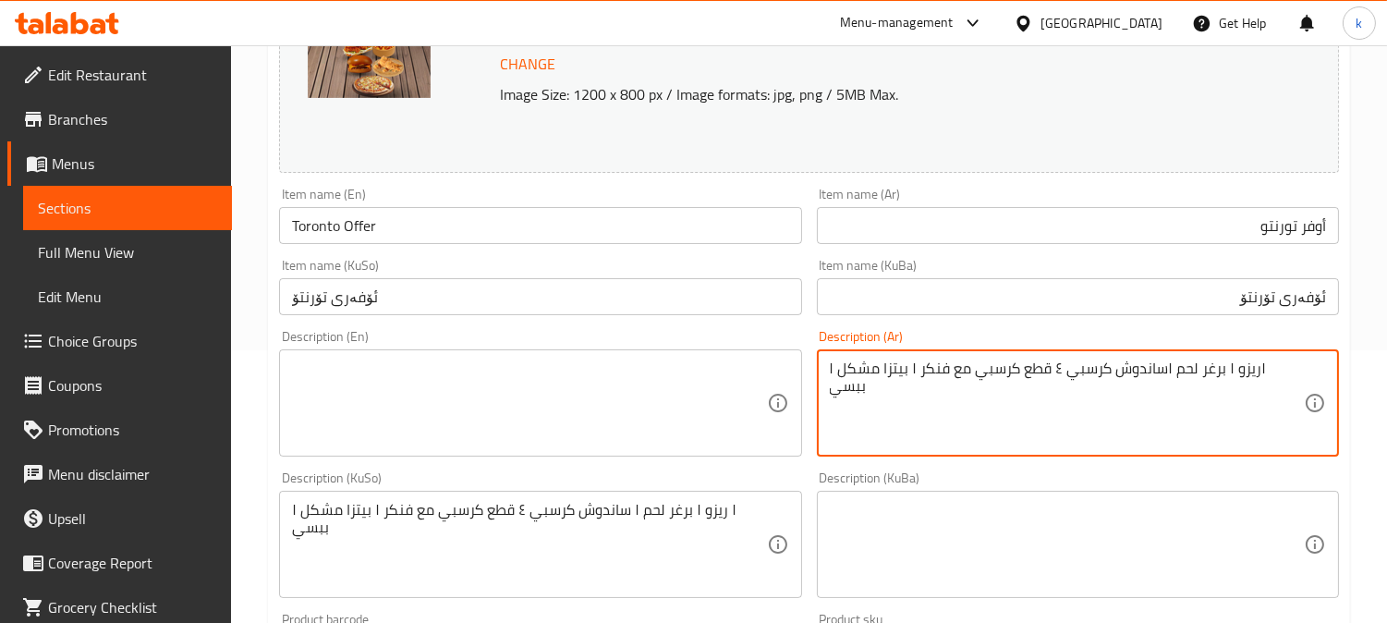
scroll to position [342, 0]
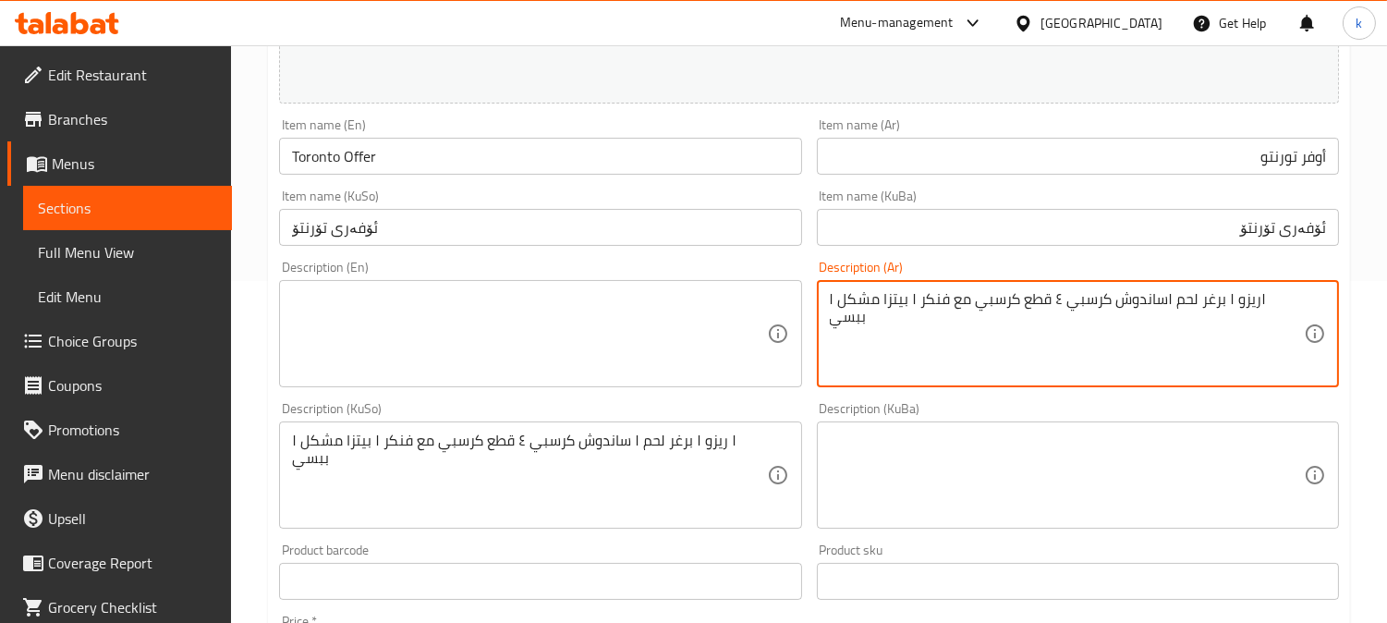
click at [1104, 482] on textarea at bounding box center [1067, 476] width 474 height 88
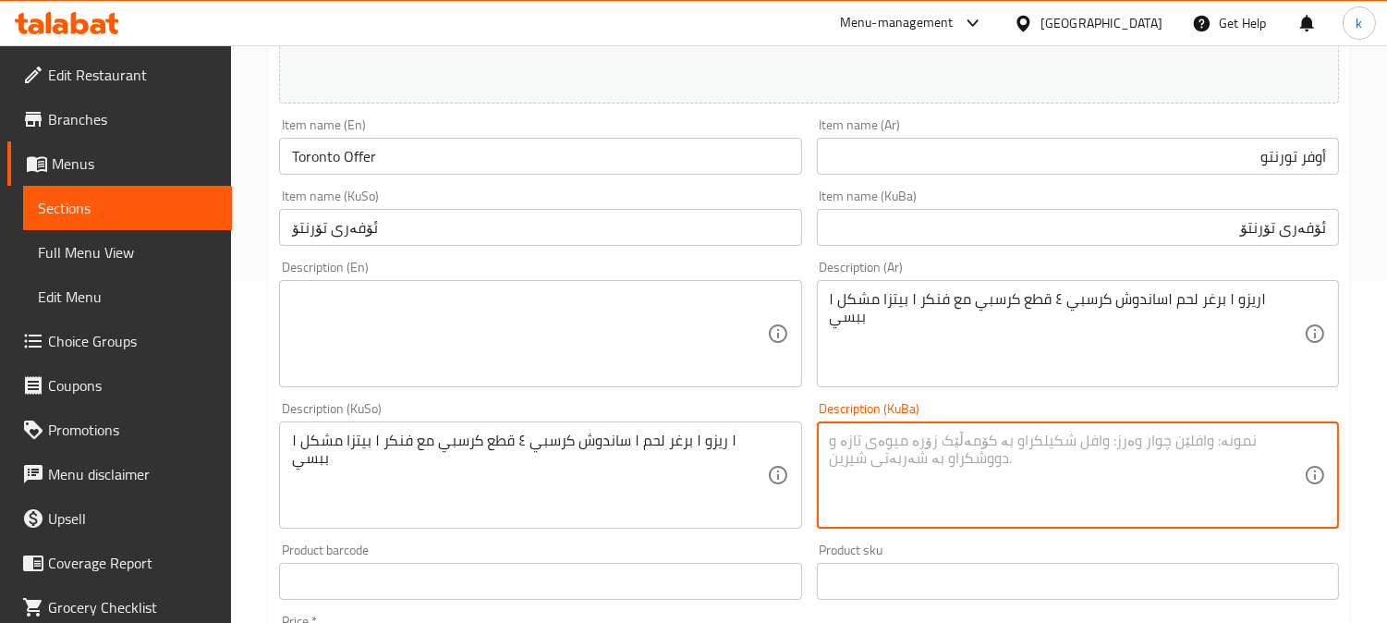
paste textarea "1 ڕیزۆ، 1 [PERSON_NAME] مانگا، 1 [PERSON_NAME]، 4 پارچەی کریسپی لەگەڵ سوورکراوە…"
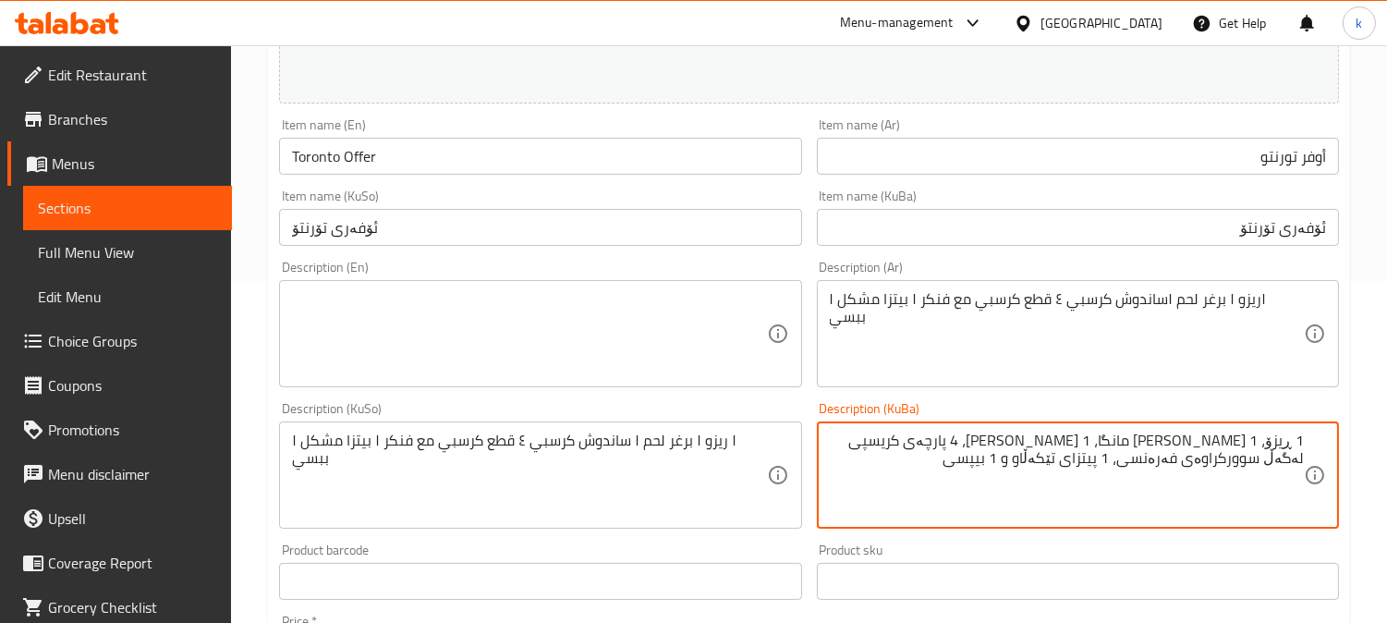
type textarea "1 ڕیزۆ، 1 [PERSON_NAME] مانگا، 1 [PERSON_NAME]، 4 پارچەی کریسپی لەگەڵ سوورکراوە…"
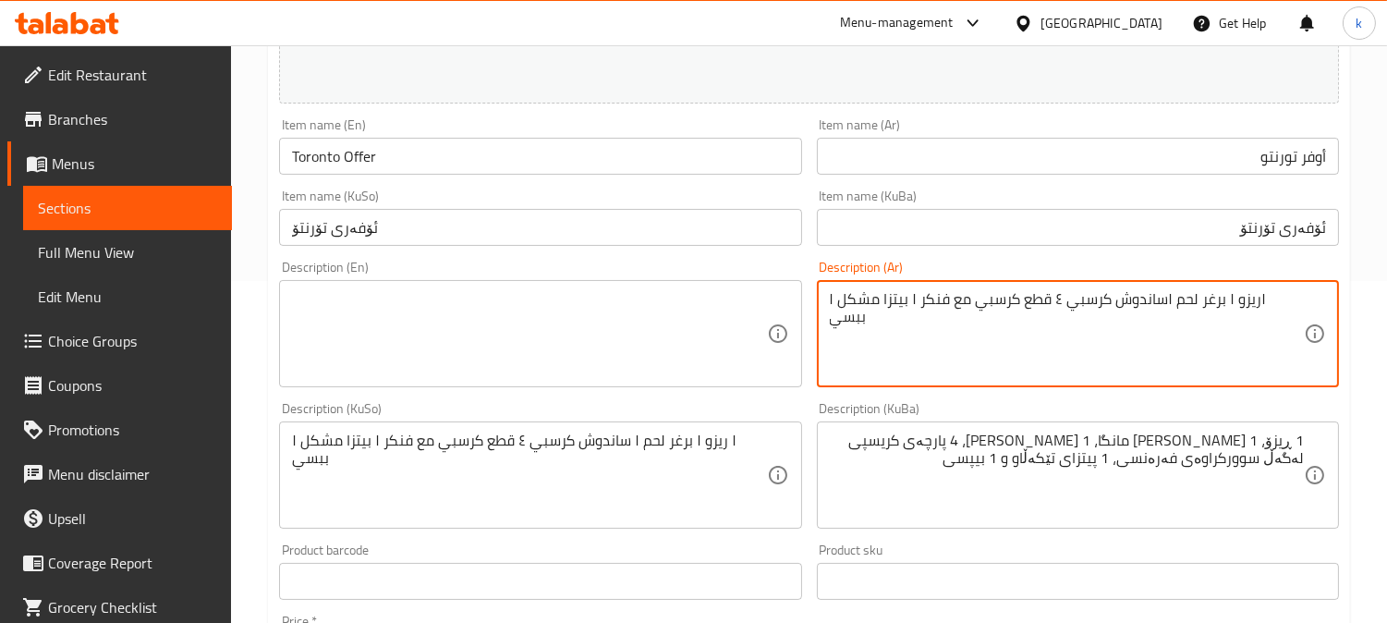
click at [1024, 310] on textarea "١ريزو ١ برغر لحم ١ساندوش كرسبي ٤ قطع كرسبي مع فنكر ١ بيتزا مشكل ١ ببسي" at bounding box center [1067, 334] width 474 height 88
paste textarea "1 ريزو، 1 برجر لحم، 1 ساندوتش كرسبي، 4 قطع كرسبي مع بطاطا مقلية، 1 بيتزا مشكل و…"
type textarea "1 ريزو، 1 برجر لحم، 1 ساندوتش كرسبي، 4 قطع كرسبي مع بطاطا مقلية، 1 بيتزا مشكل و…"
click at [633, 336] on textarea at bounding box center [529, 334] width 474 height 88
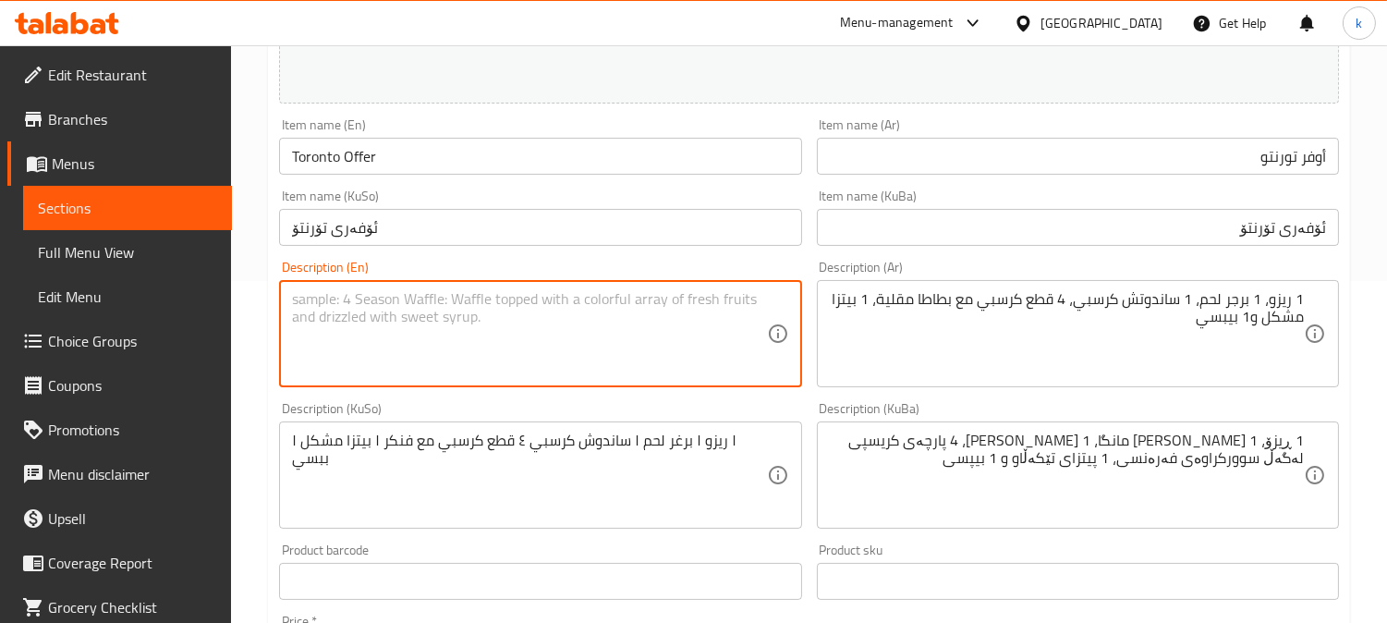
paste textarea "1 [PERSON_NAME], 1 Beef Burger, 1 Crispy Sandwich, 4 Crispy Pieces with French …"
click at [364, 298] on textarea "1 [PERSON_NAME], 1 Beef Burger, 1 Crispy Sandwich, 4 Crispy Pieces with French …" at bounding box center [529, 334] width 474 height 88
click at [580, 299] on textarea "1 [PERSON_NAME], 1 meat burger, 1 crispy sandwich, 4 crispy pieces with French …" at bounding box center [529, 334] width 474 height 88
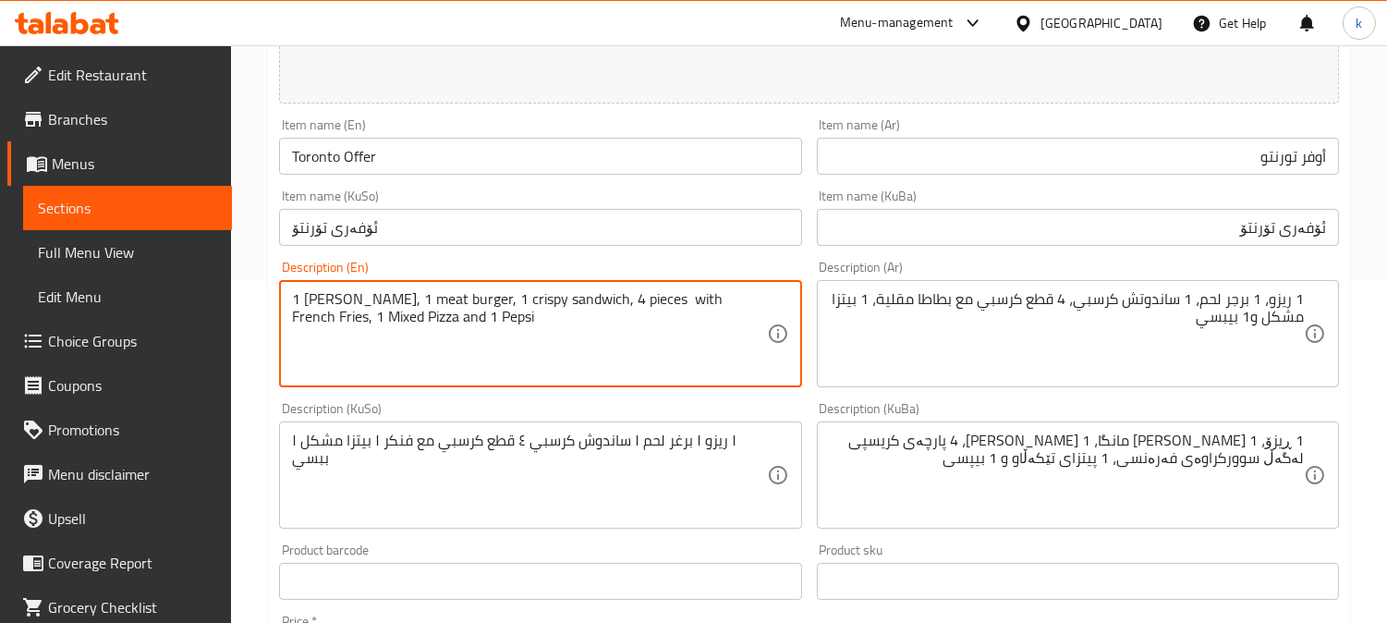
paste textarea "crispy"
type textarea "1 [PERSON_NAME], 1 meat burger, 1 crispy sandwich, 4 pieces crispy with French …"
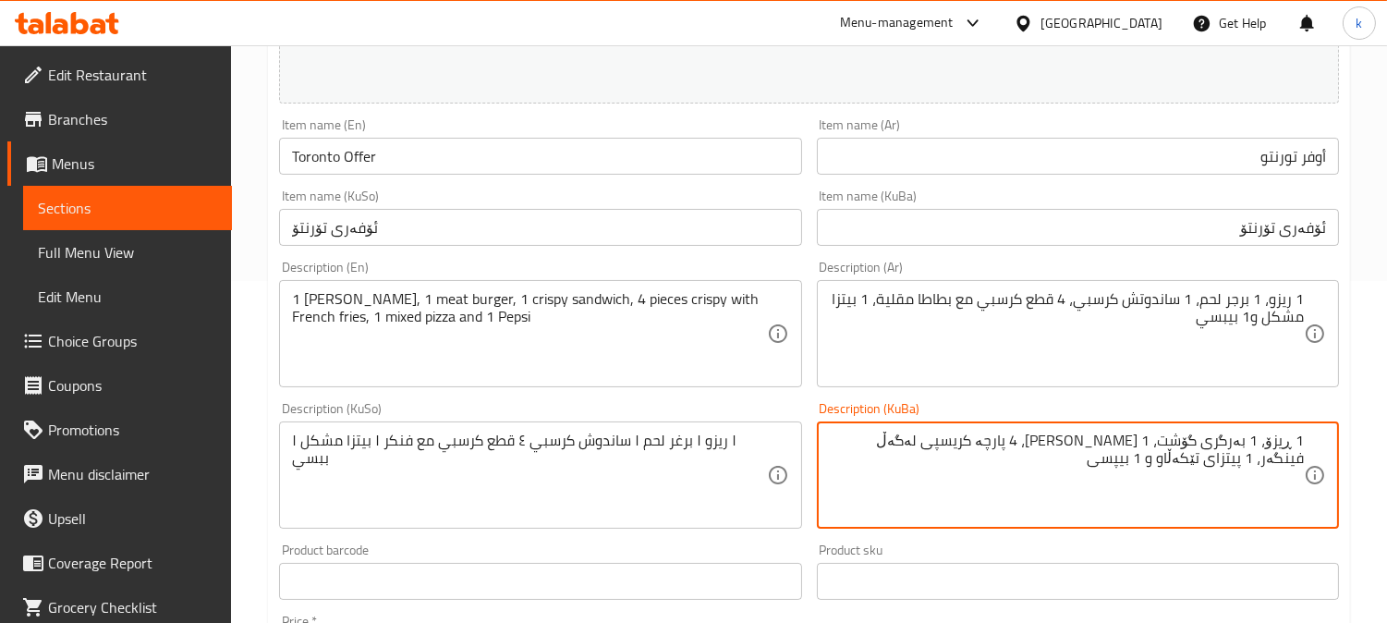
click at [1253, 464] on textarea "1 ڕیزۆ، 1 بەرگری گۆشت، 1 [PERSON_NAME]، 4 پارچە کریسپی لەگەڵ فینگەر، 1 پیتزای ت…" at bounding box center [1067, 476] width 474 height 88
click at [1114, 457] on textarea "1 ڕیزۆ، 1 بەرگری گۆشت، 1 سەندویچی کریسپی، 4 پارچە کریسپی لەگەڵ فینگەر، 1 پیتزای…" at bounding box center [1067, 476] width 474 height 88
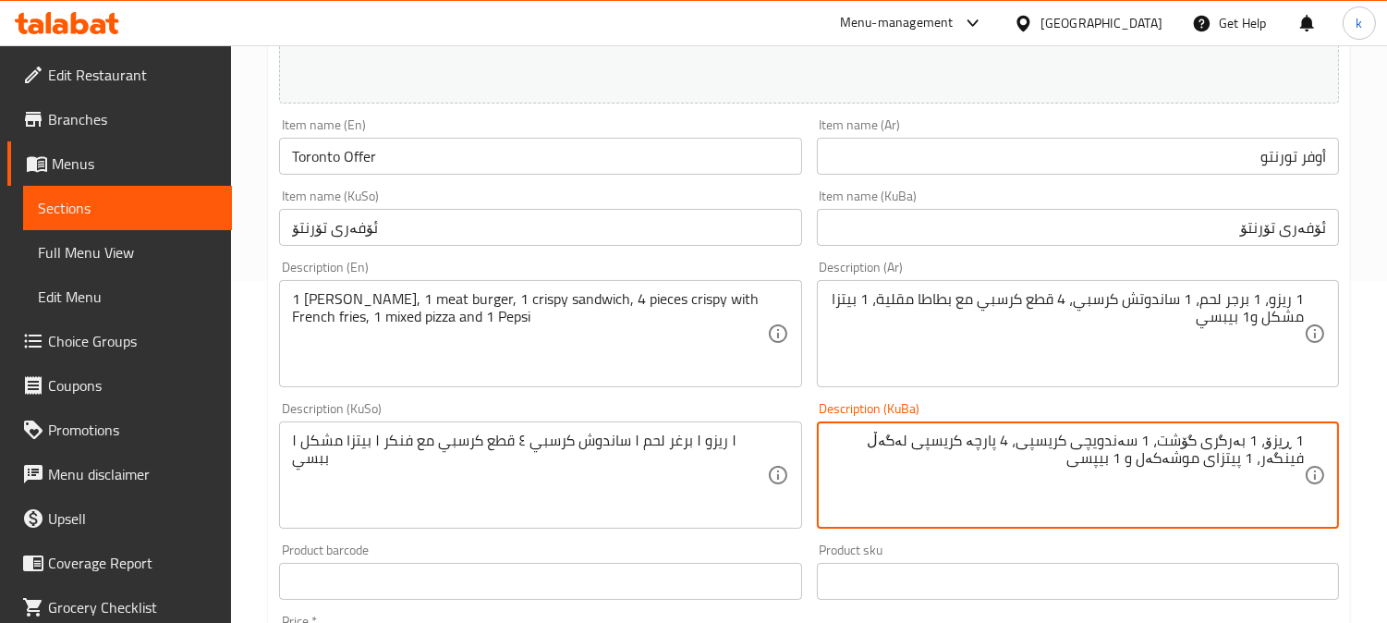
type textarea "1 ڕیزۆ، 1 بەرگری گۆشت، 1 سەندویچی کریسپی، 4 پارچە کریسپی لەگەڵ فینگەر، 1 پیتزای…"
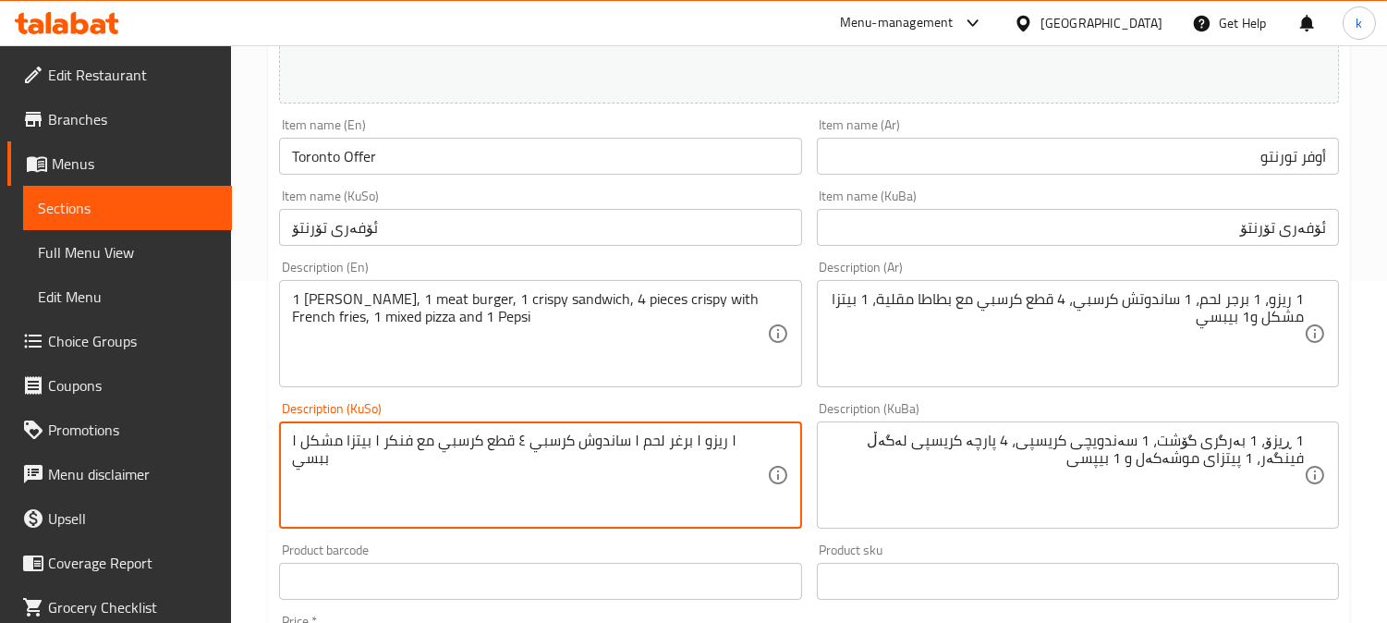
click at [475, 448] on textarea "١ ريزو ١ برغر لحم ١ ساندوش كرسبي ٤ قطع كرسبي مع فنكر ١ بيتزا مشكل ١ ببسي" at bounding box center [529, 476] width 474 height 88
paste textarea "1 ڕیزۆ، 1 بەرگری گۆشت، 1 سەندویچی کریسپی، 4 پارچە کریسپی لەگەڵ فینگەر، 1 پیتزای…"
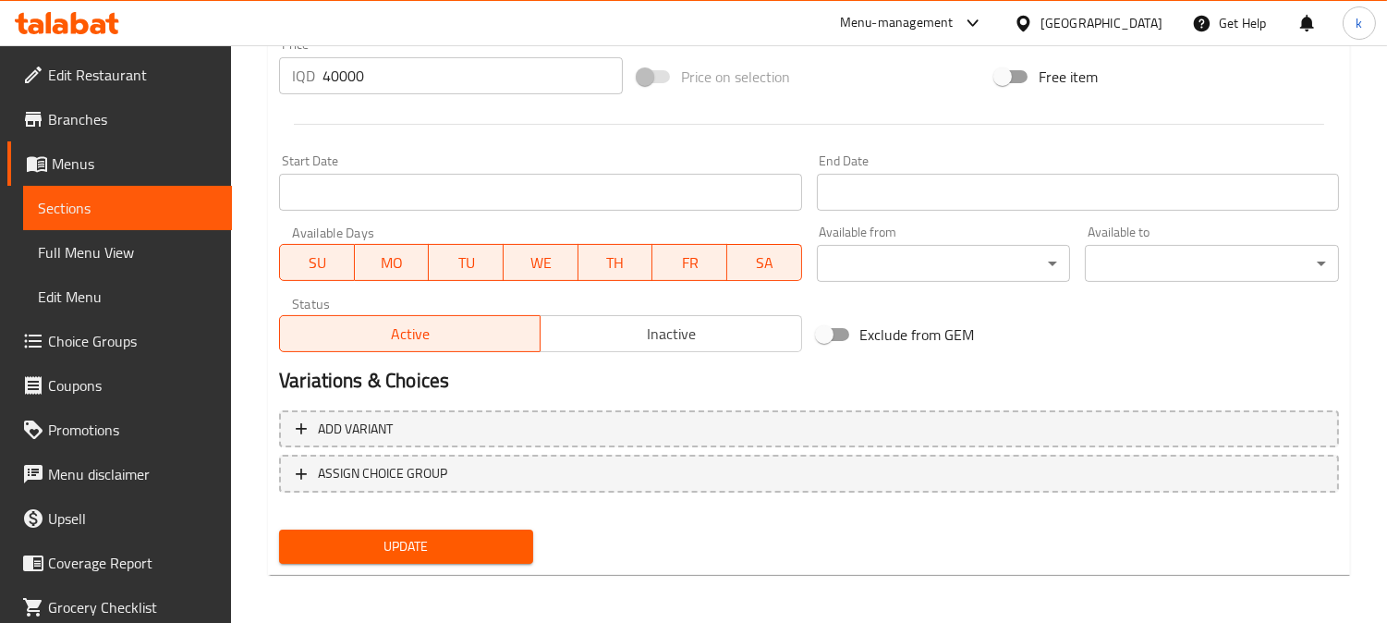
type textarea "1 ڕیزۆ، 1 بەرگری گۆشت، 1 سەندویچی کریسپی، 4 پارچە کریسپی لەگەڵ فینگەر، 1 پیتزای…"
click at [465, 535] on span "Update" at bounding box center [406, 546] width 225 height 23
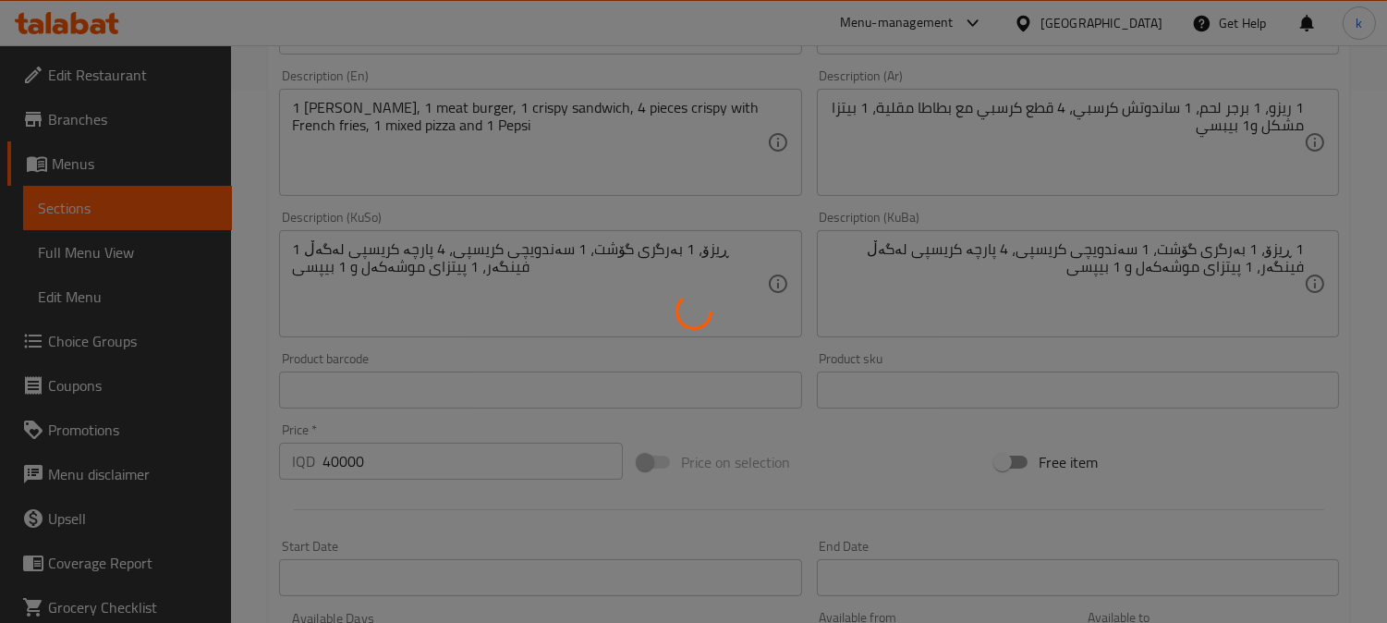
scroll to position [234, 0]
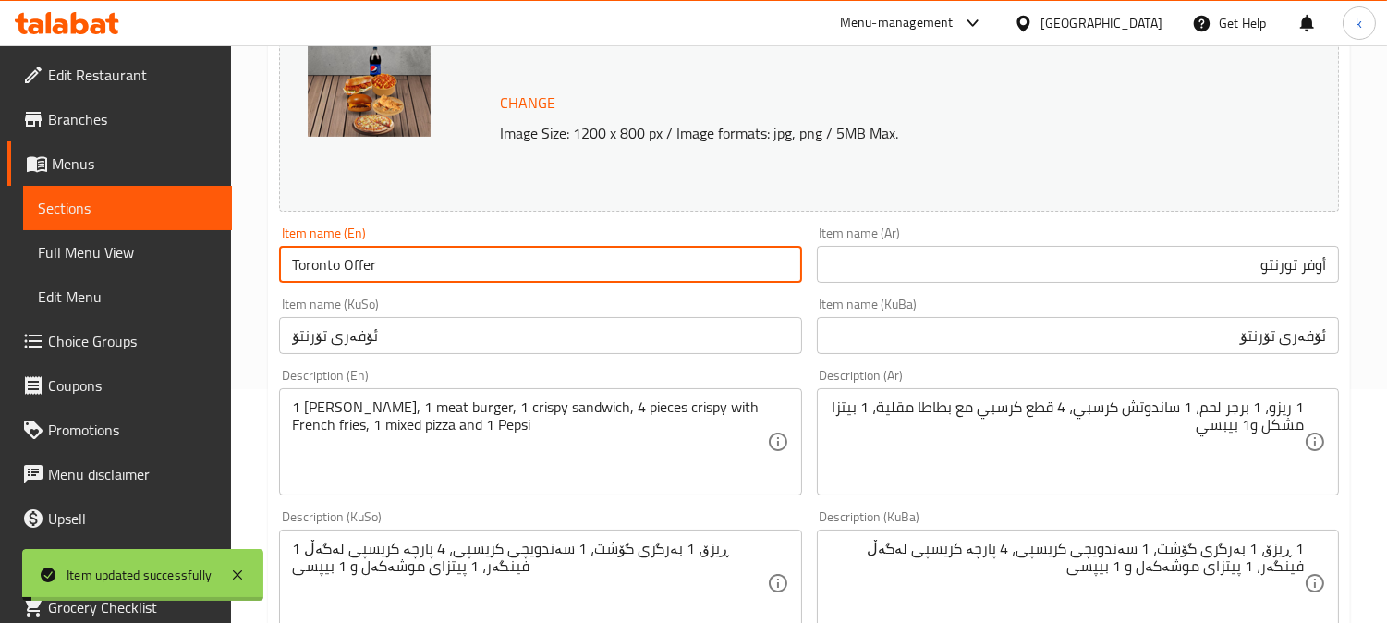
click at [435, 263] on input "Toronto Offer" at bounding box center [540, 264] width 522 height 37
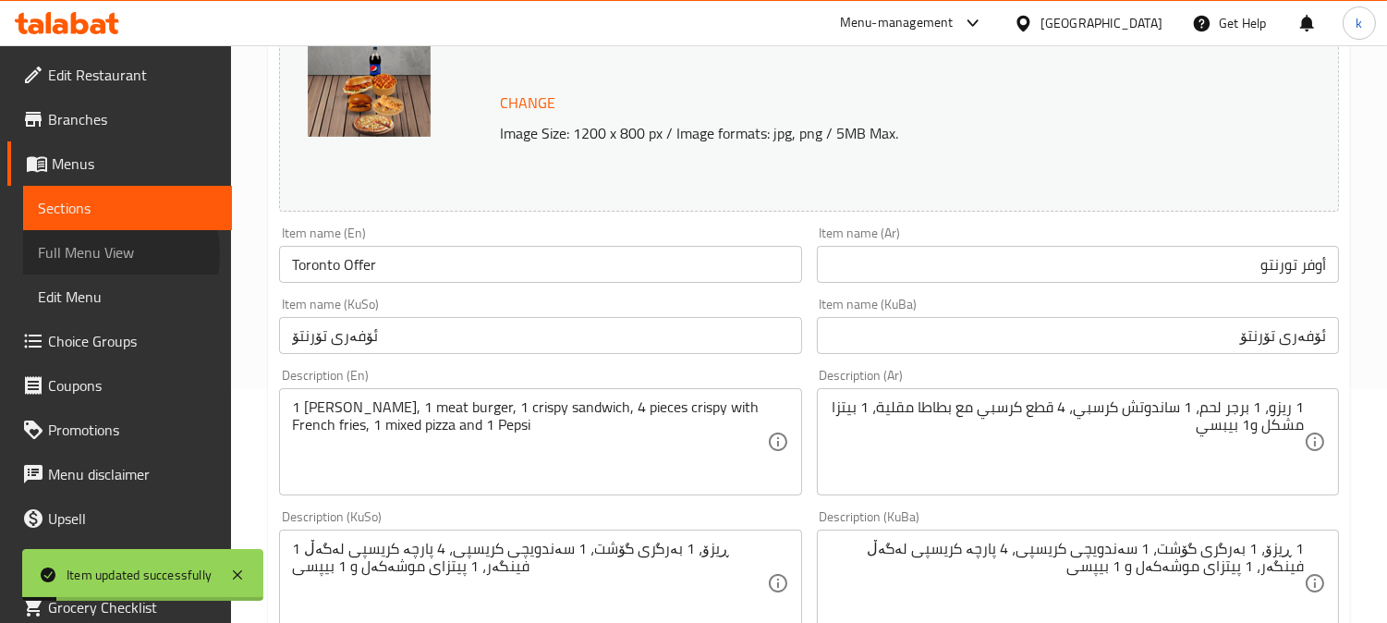
click at [104, 254] on span "Full Menu View" at bounding box center [127, 252] width 179 height 22
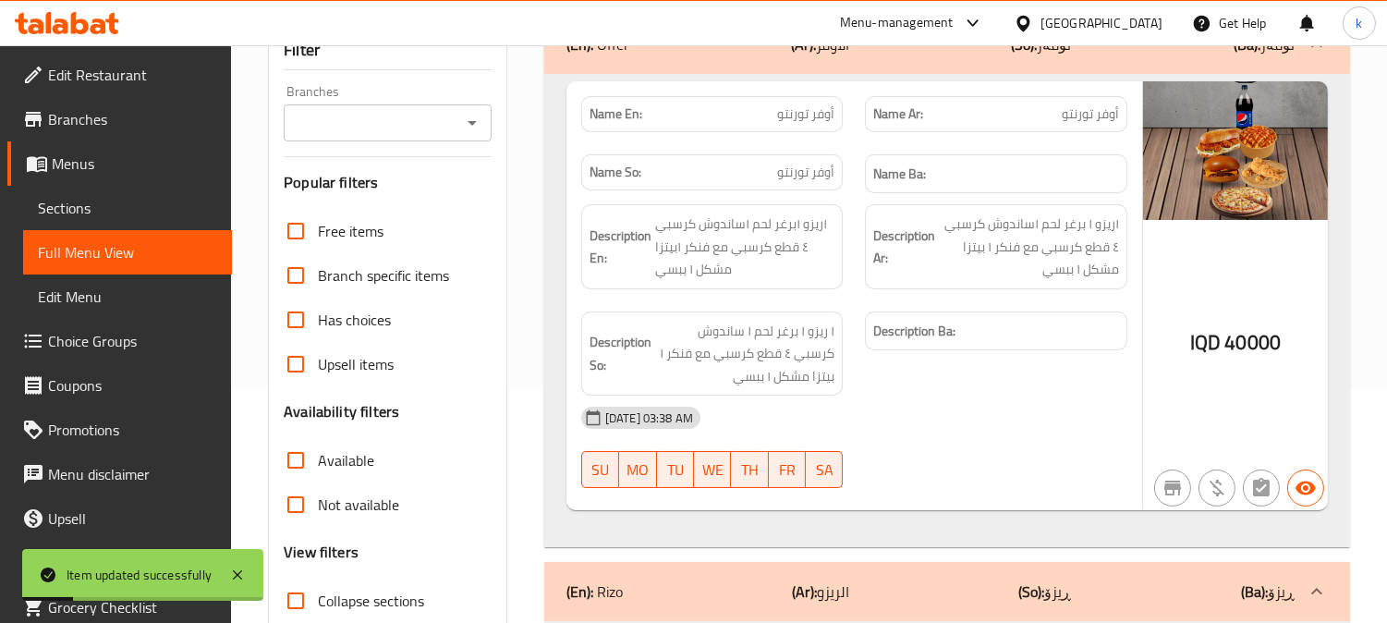
click at [418, 111] on input "Branches" at bounding box center [372, 123] width 166 height 26
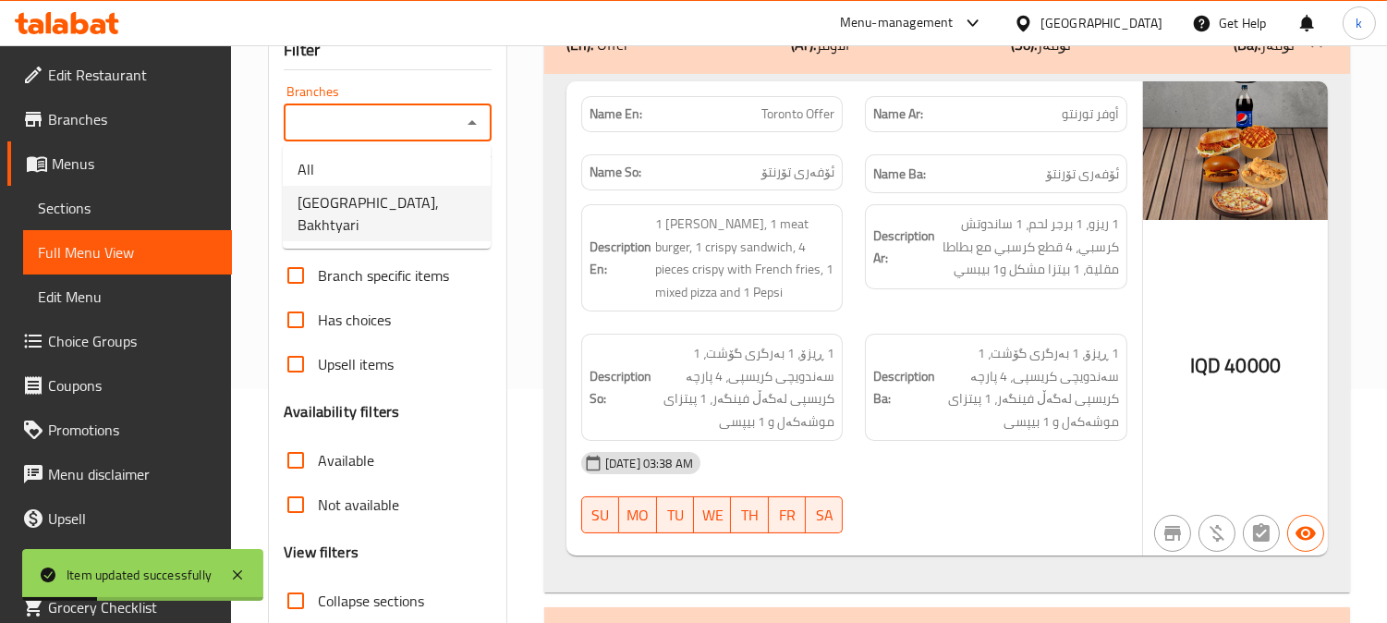
click at [412, 192] on li "[GEOGRAPHIC_DATA], Bakhtyari" at bounding box center [387, 213] width 208 height 55
type input "[GEOGRAPHIC_DATA], Bakhtyari"
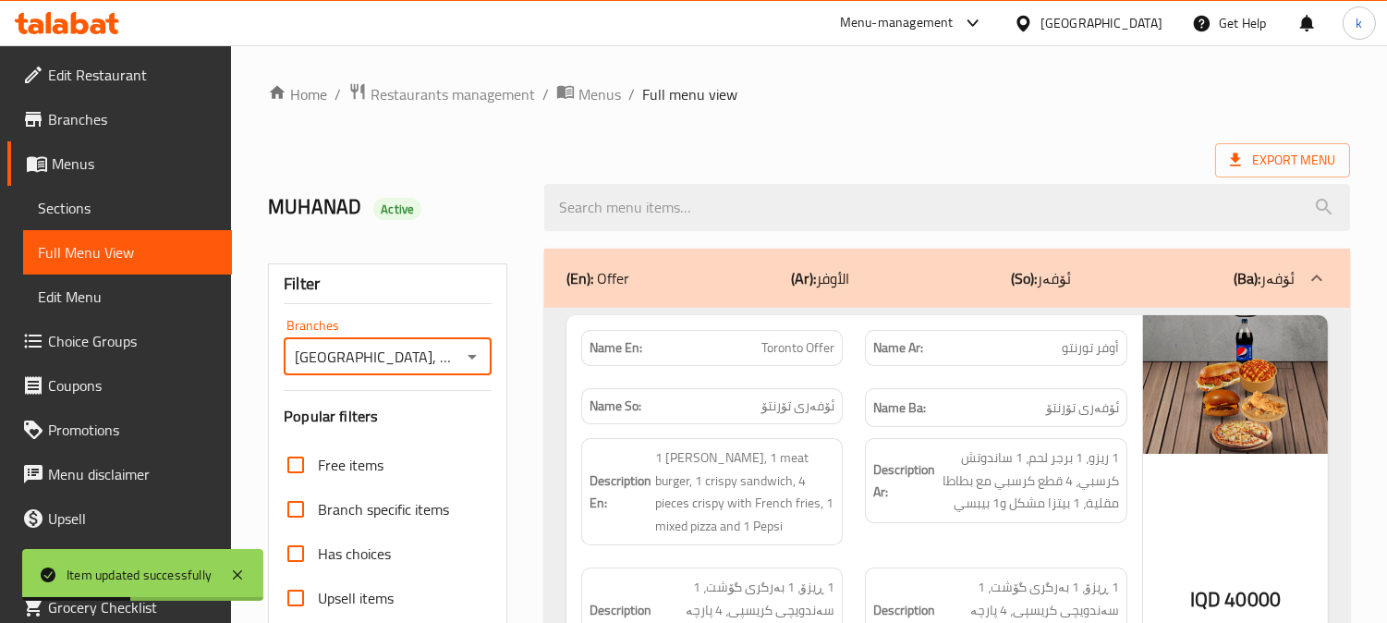
click at [661, 207] on input "search" at bounding box center [947, 207] width 806 height 47
paste input "Toronto Offer"
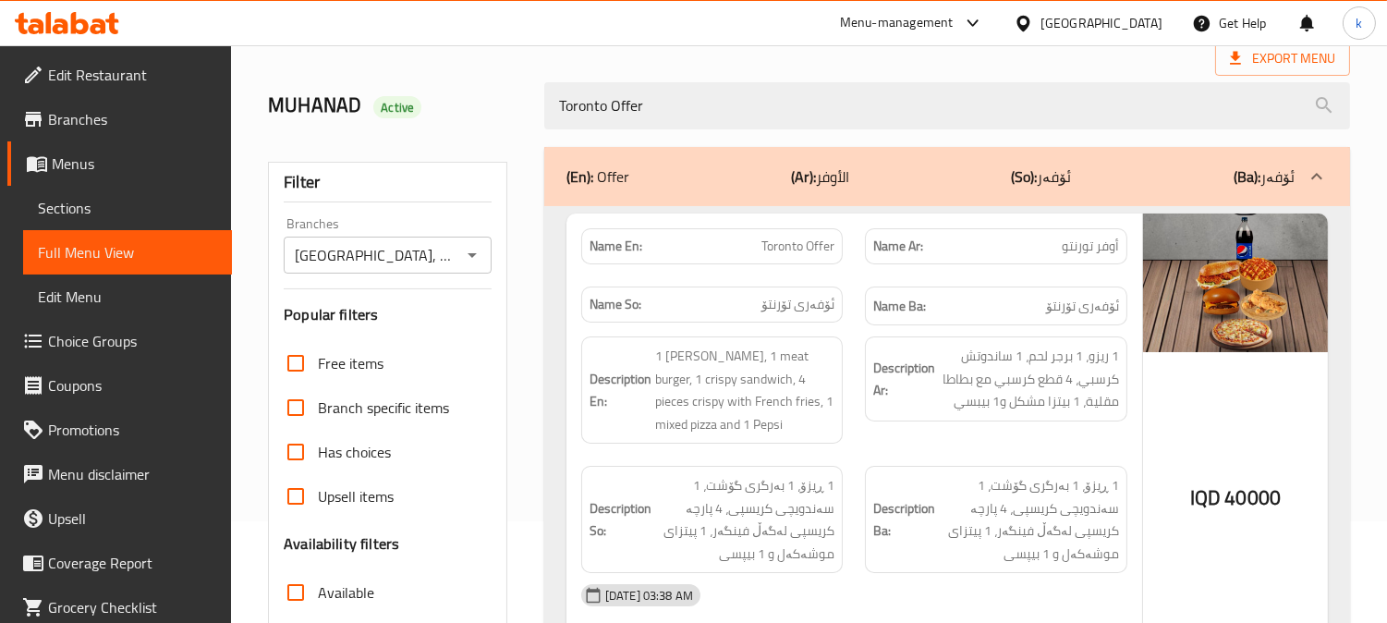
scroll to position [171, 0]
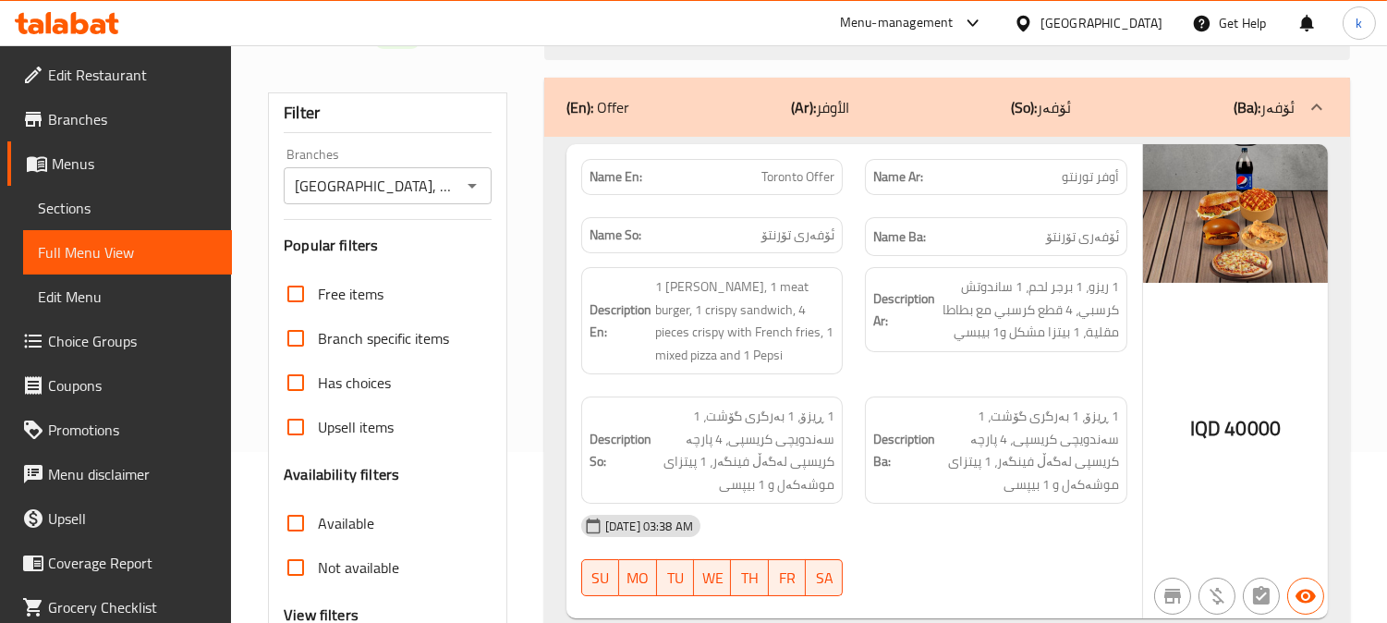
type input "Toronto Offer"
drag, startPoint x: 1126, startPoint y: 446, endPoint x: 1042, endPoint y: 446, distance: 84.1
click at [1042, 446] on div "Description Ba: 1 ڕیزۆ، 1 بەرگری گۆشت، 1 سەندویچی کریسپی، 4 پارچە کریسپی لەگەڵ …" at bounding box center [996, 450] width 263 height 107
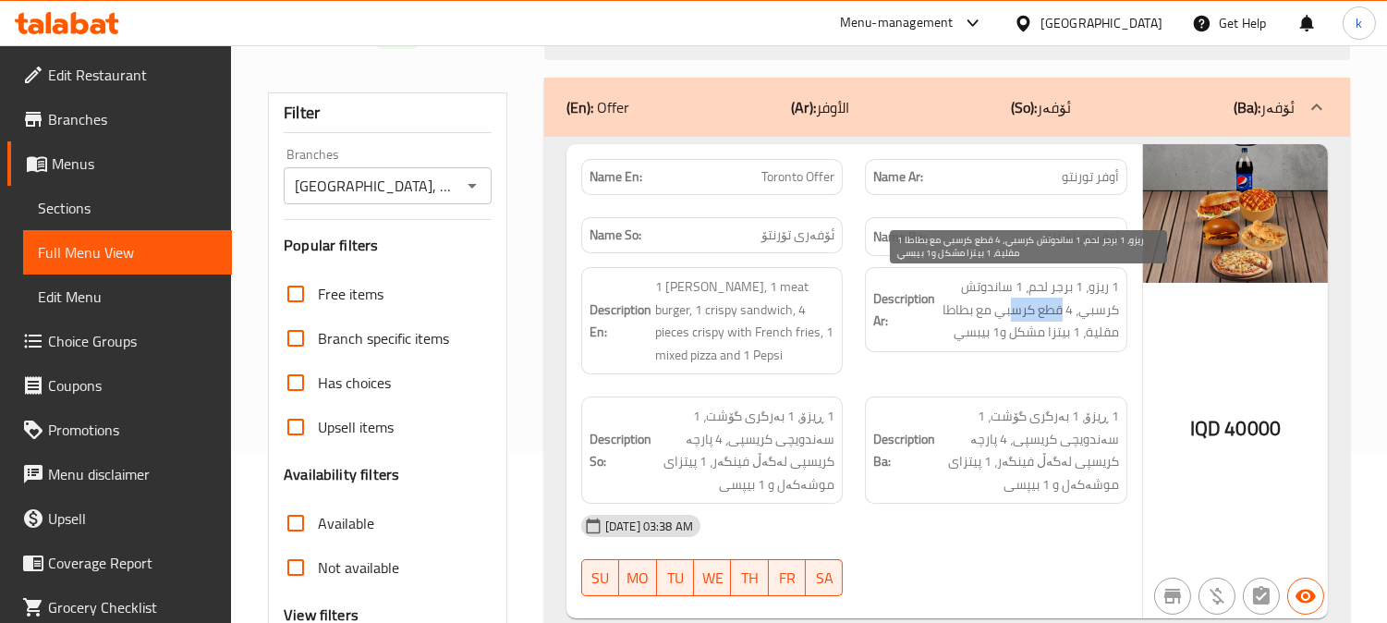
drag, startPoint x: 1059, startPoint y: 302, endPoint x: 1008, endPoint y: 310, distance: 51.4
click at [1008, 310] on span "1 ريزو، 1 برجر لحم، 1 ساندوتش كرسبي، 4 قطع كرسبي مع بطاطا مقلية، 1 بيتزا مشكل و…" at bounding box center [1029, 309] width 180 height 68
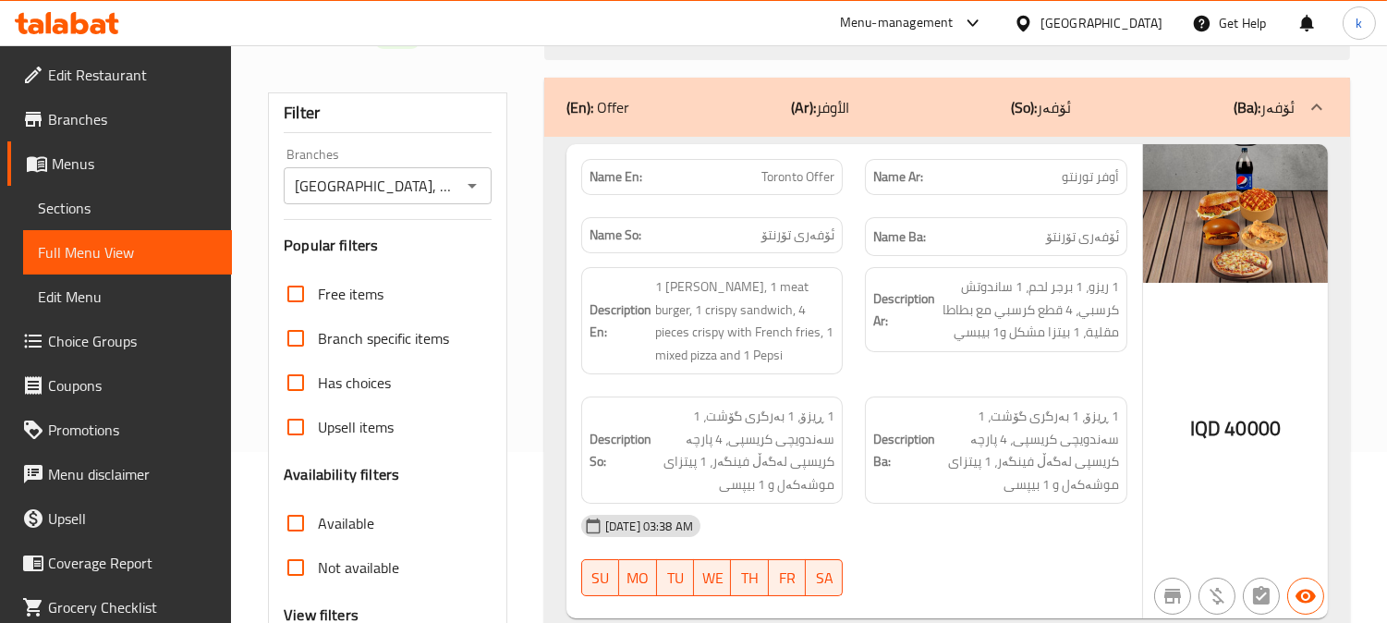
click at [1083, 516] on div "[DATE] 03:38 AM" at bounding box center [854, 526] width 568 height 44
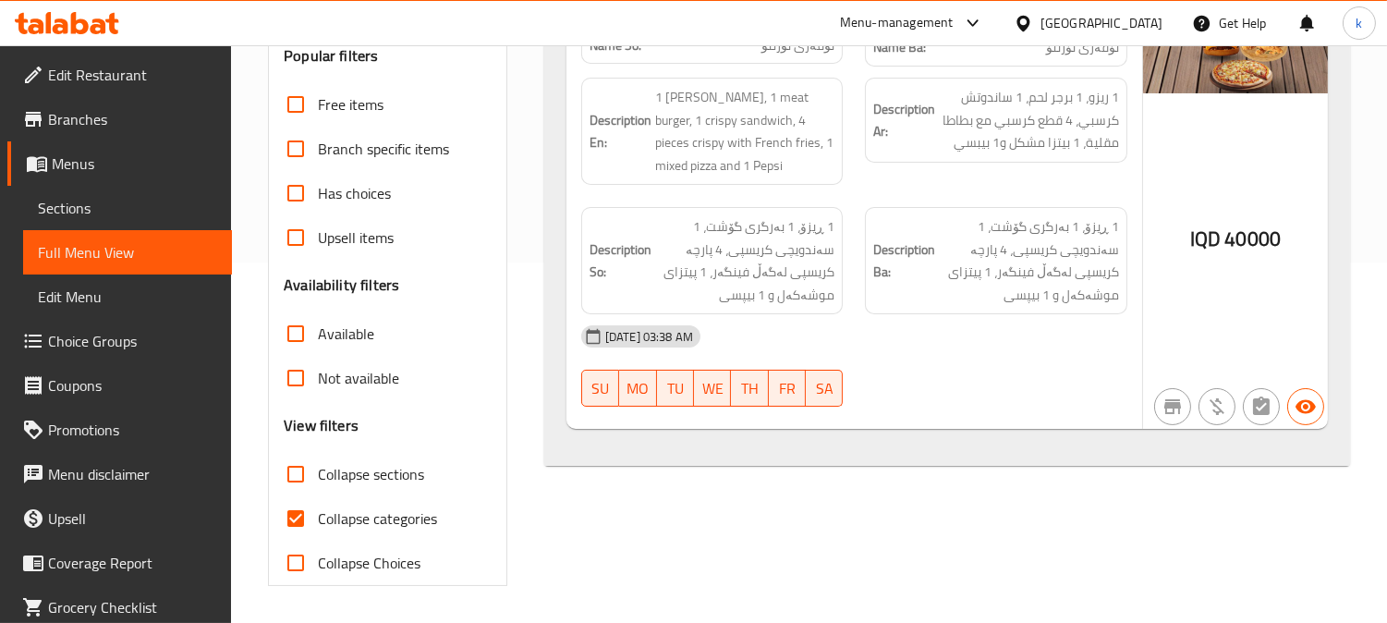
scroll to position [189, 0]
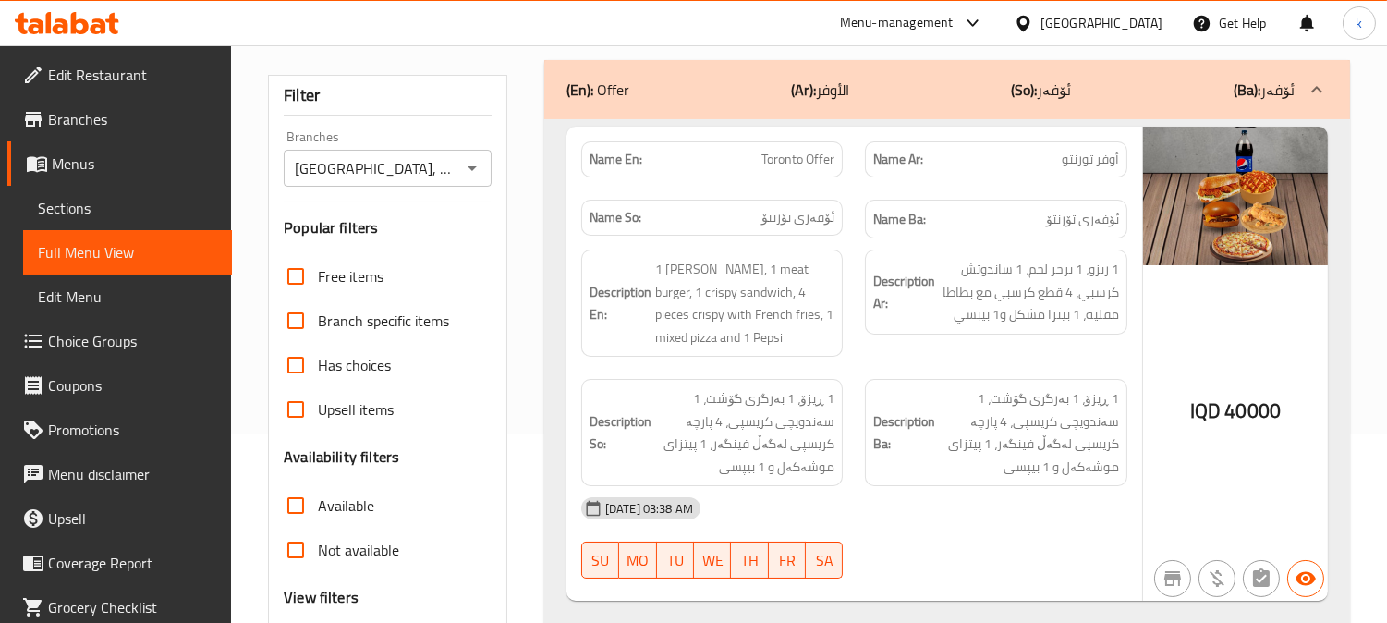
click at [53, 17] on icon at bounding box center [67, 23] width 104 height 22
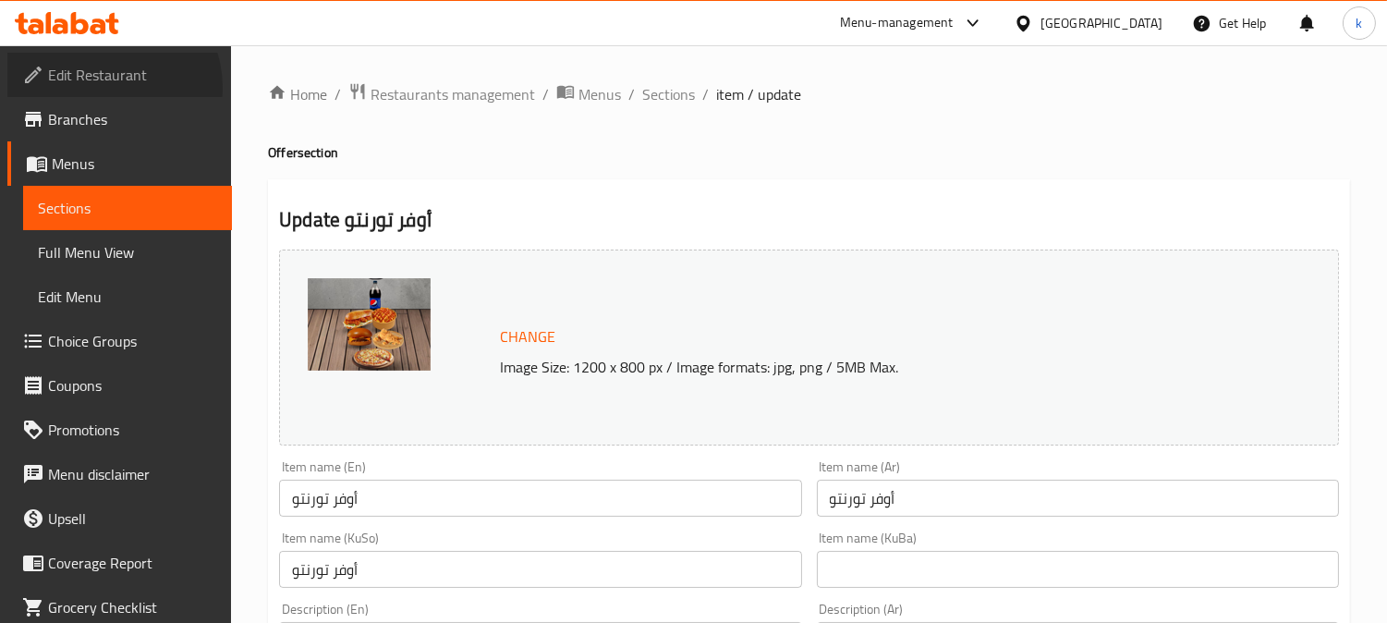
click at [103, 88] on link "Edit Restaurant" at bounding box center [119, 75] width 225 height 44
